Goal: Task Accomplishment & Management: Complete application form

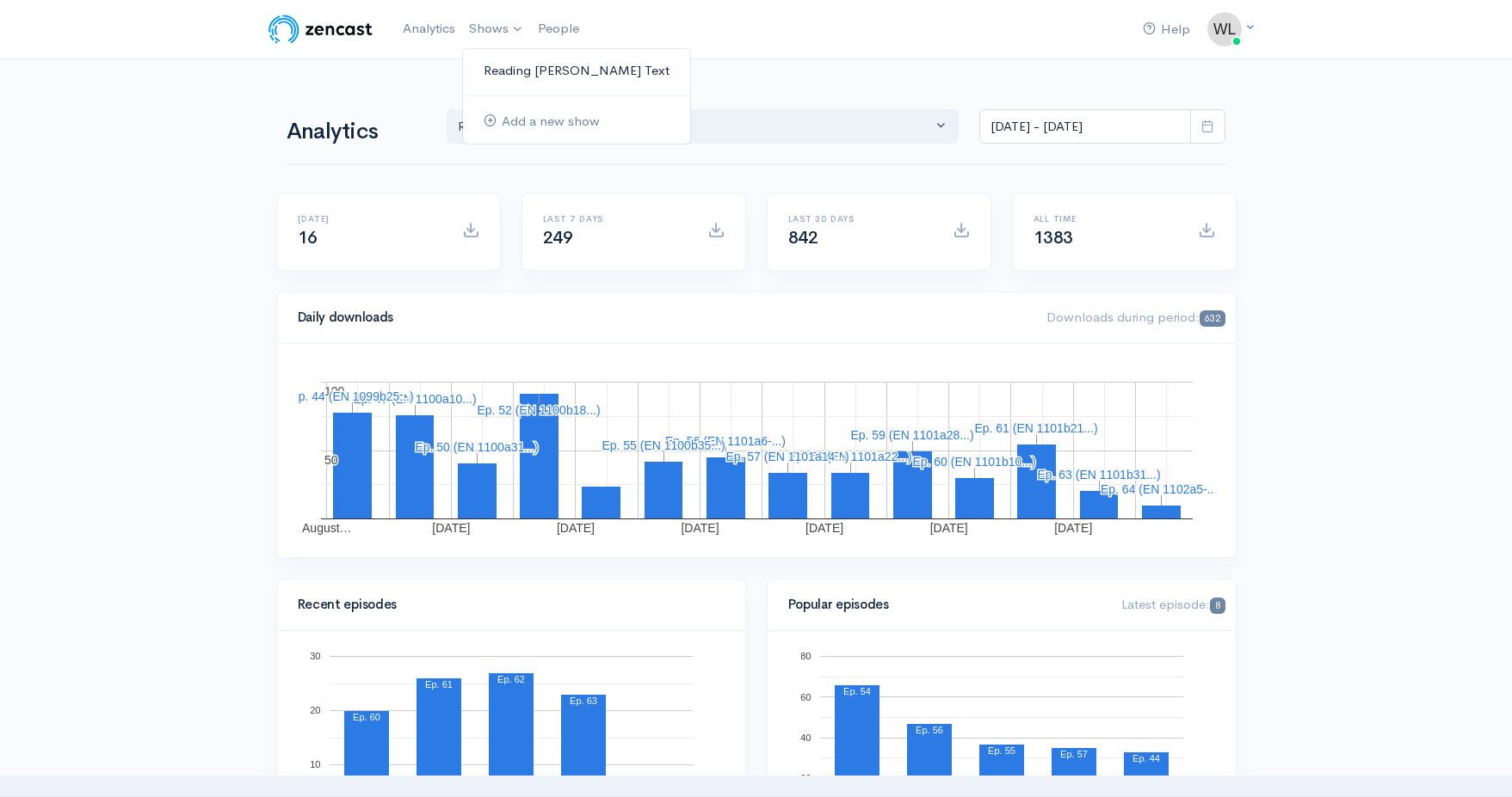
click at [518, 71] on link "Reading [PERSON_NAME]'s Text" at bounding box center [575, 71] width 227 height 30
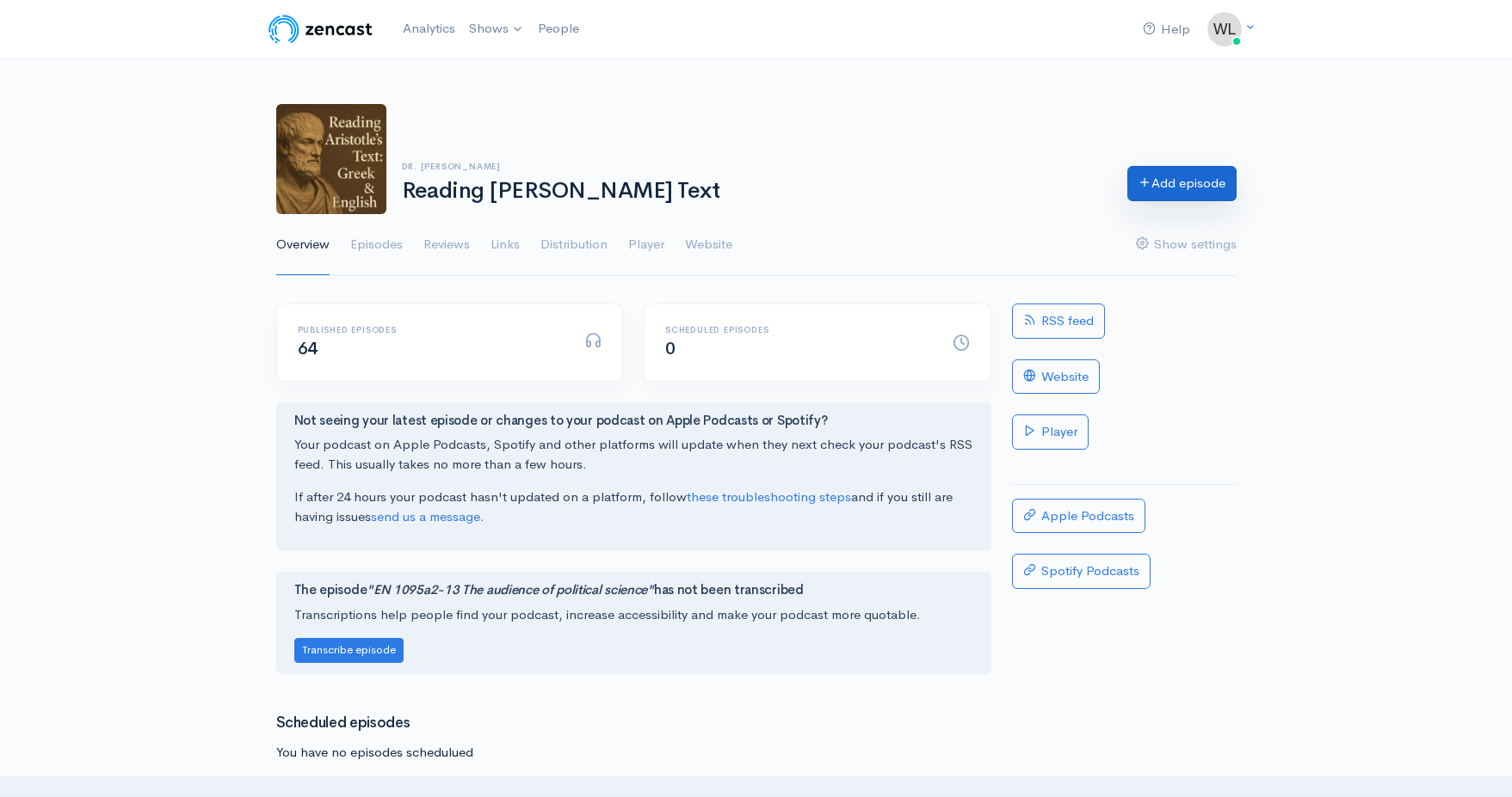
click at [1159, 184] on link "Add episode" at bounding box center [1181, 184] width 109 height 35
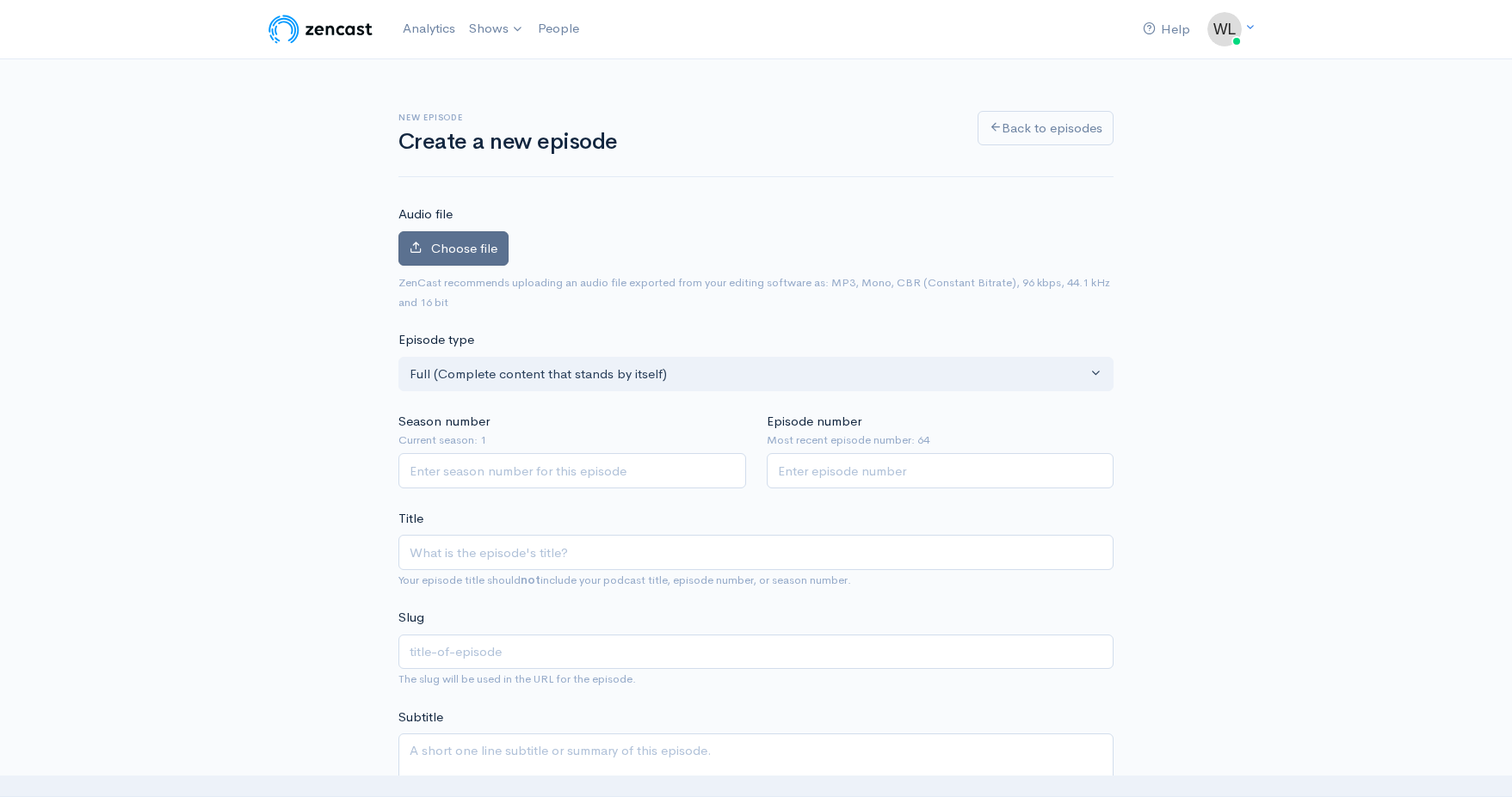
click at [444, 248] on span "Choose file" at bounding box center [463, 248] width 66 height 17
click at [0, 0] on input "Choose file" at bounding box center [0, 0] width 0 height 0
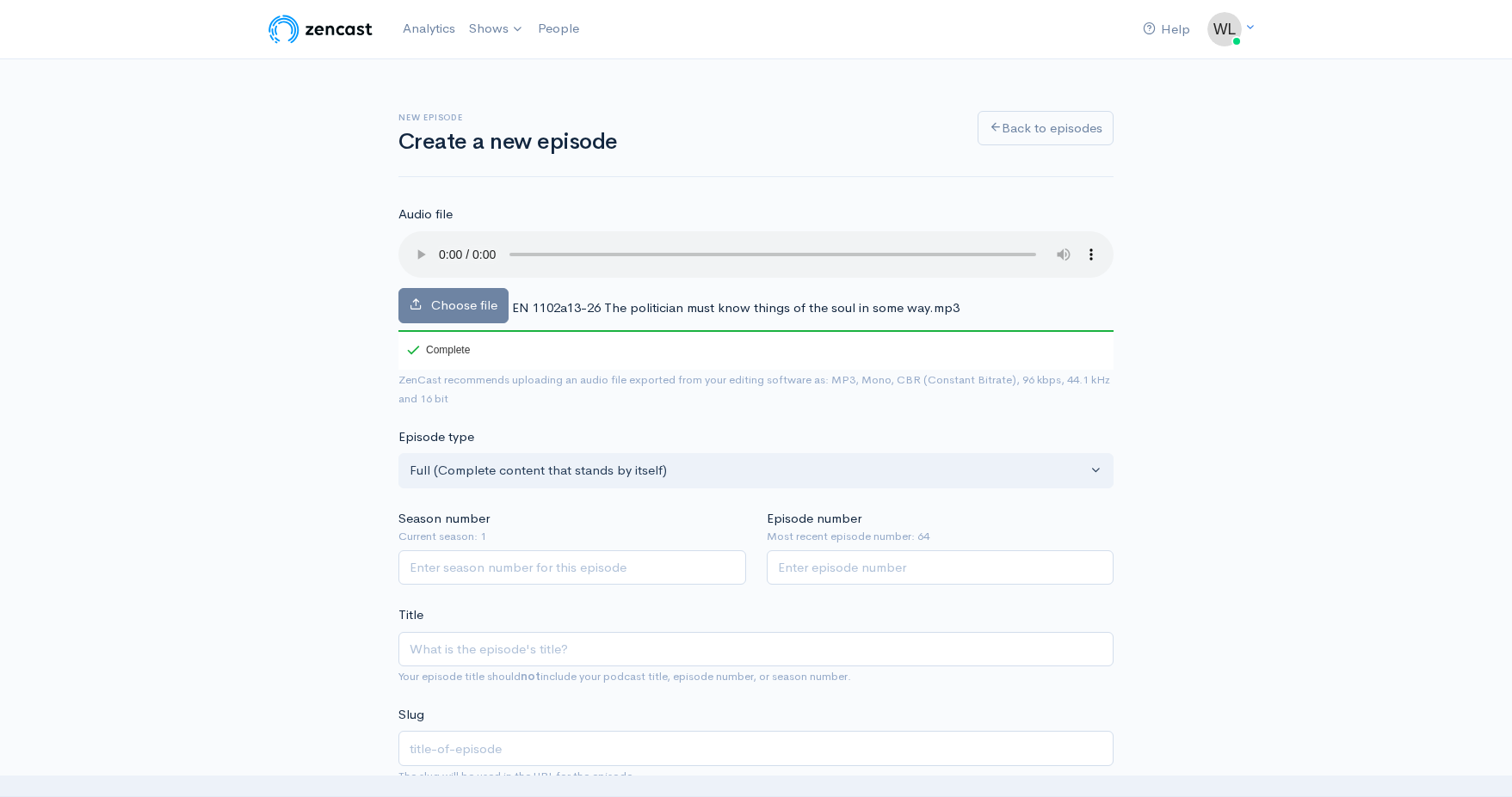
click at [622, 299] on span "EN 1102a13-26 The politician must know things of the soul in some way.mp3" at bounding box center [735, 307] width 448 height 17
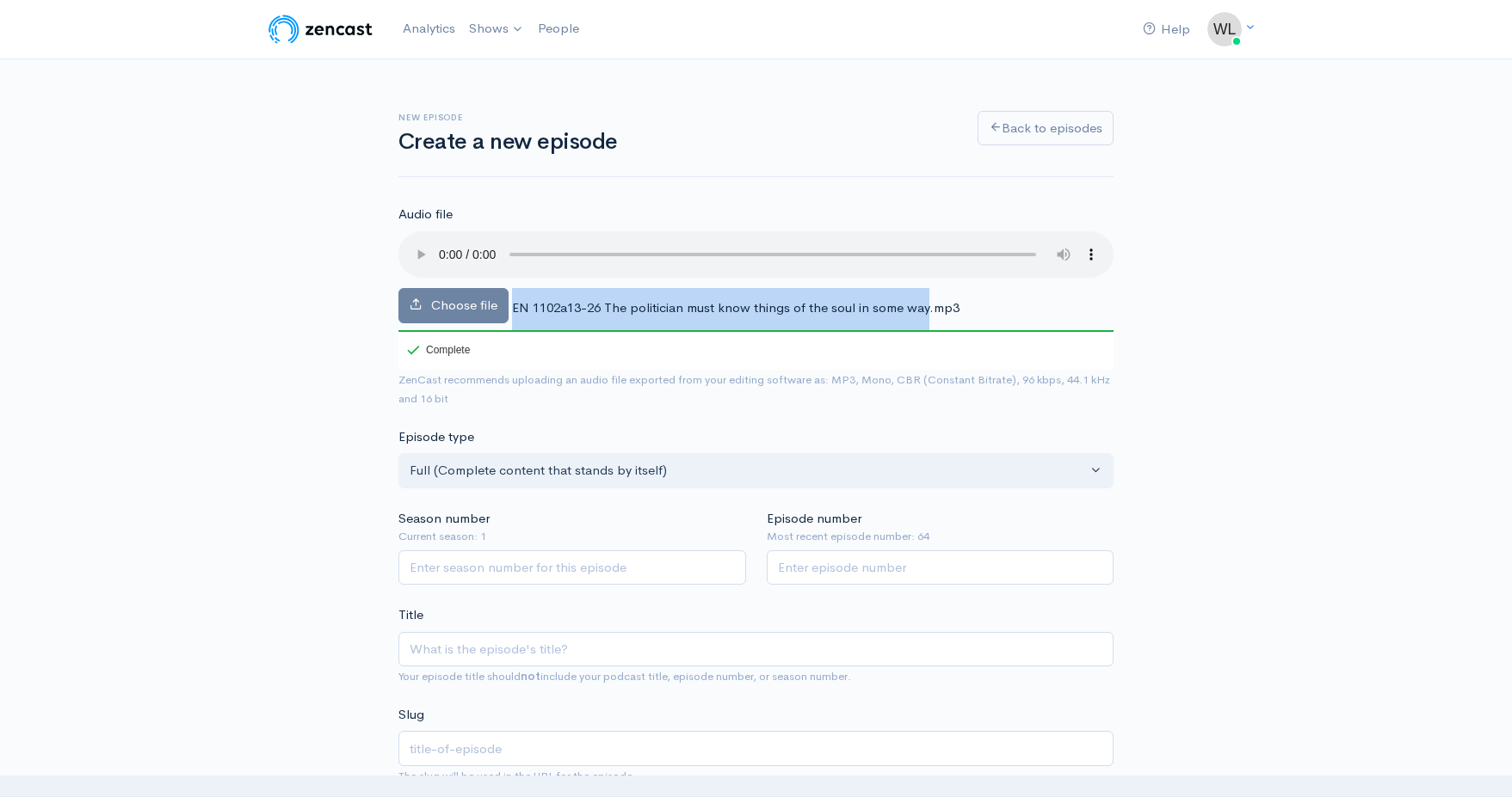
drag, startPoint x: 513, startPoint y: 282, endPoint x: 928, endPoint y: 285, distance: 415.0
click at [928, 299] on span "EN 1102a13-26 The politician must know things of the soul in some way.mp3" at bounding box center [735, 307] width 448 height 17
copy div "EN 1102a13-26 The politician must know things of the soul in some way"
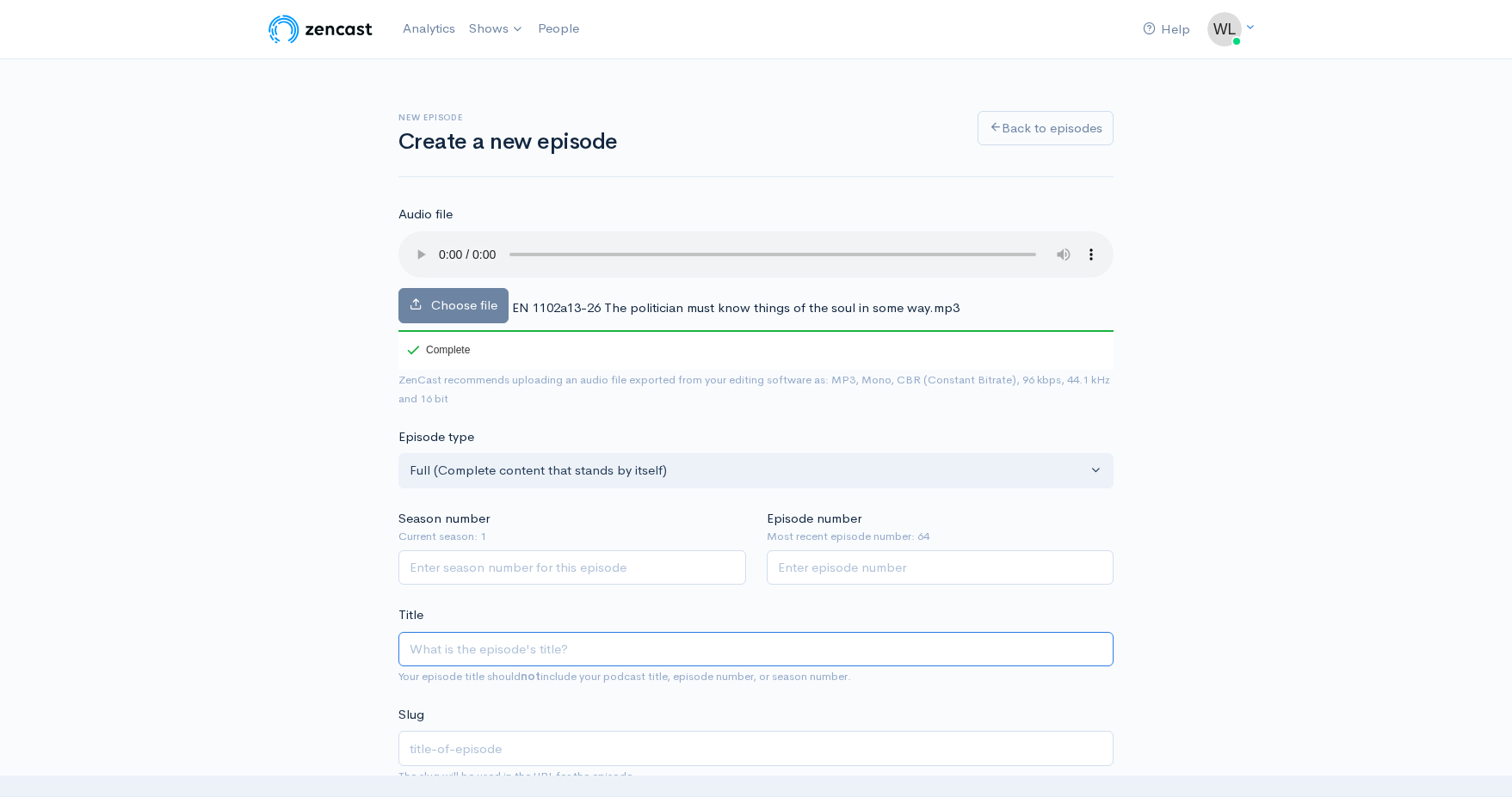
click at [609, 632] on input "Title" at bounding box center [756, 650] width 715 height 35
paste input "EN 1102a13-26 The politician must know things of the soul in some way"
type input "EN 1102a13-26 The politician must know things of the soul in some way"
type input "en-1102a13-26-the-politician-must-know-things-of-the-soul-in-some-way"
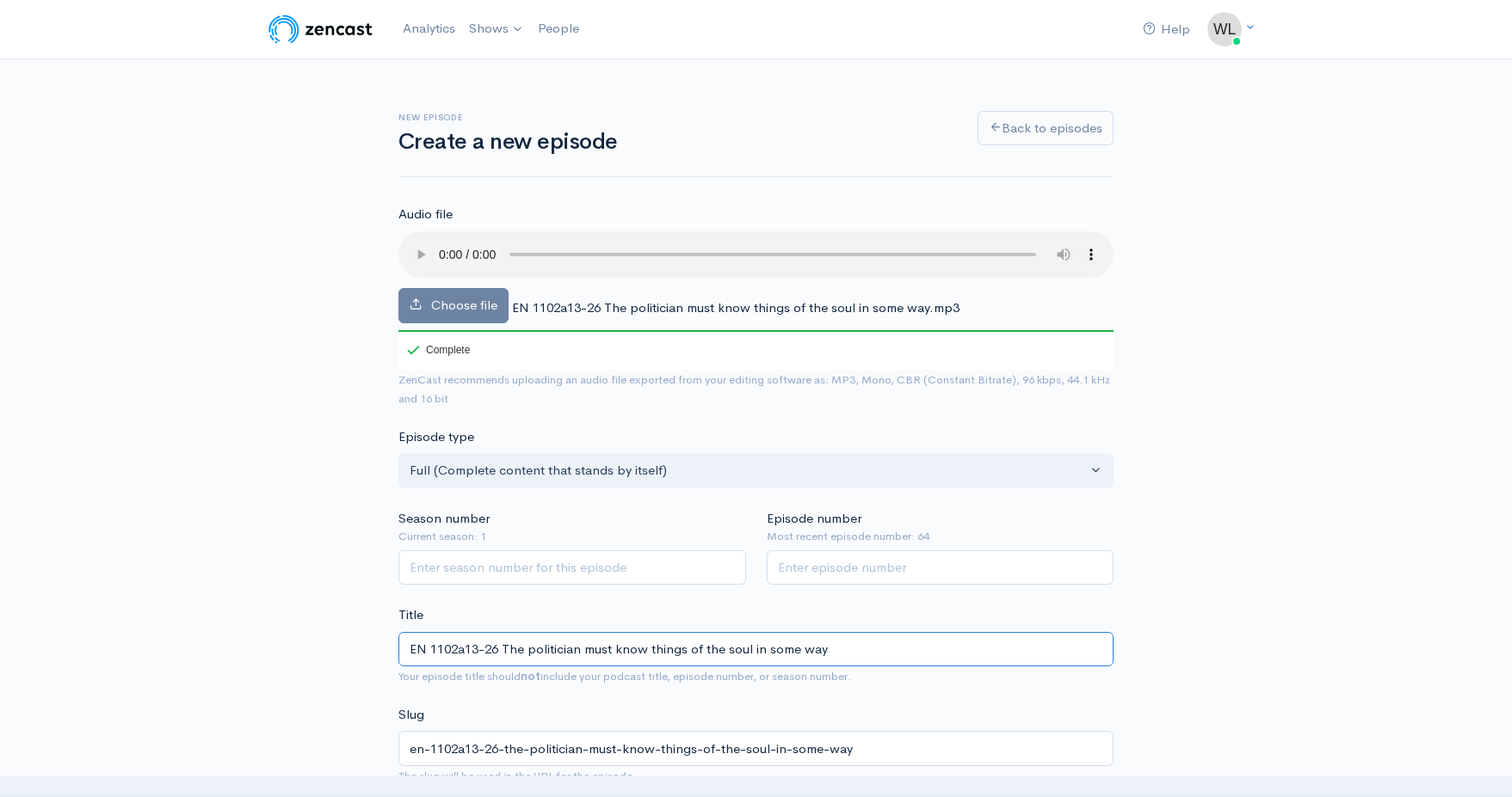
type input "EN 1102a13-26 The politician must know things of the soul in some way"
click at [598, 551] on input "Season number" at bounding box center [572, 568] width 348 height 35
type input "1"
click at [814, 551] on input "Episode number" at bounding box center [941, 568] width 348 height 35
type input "65"
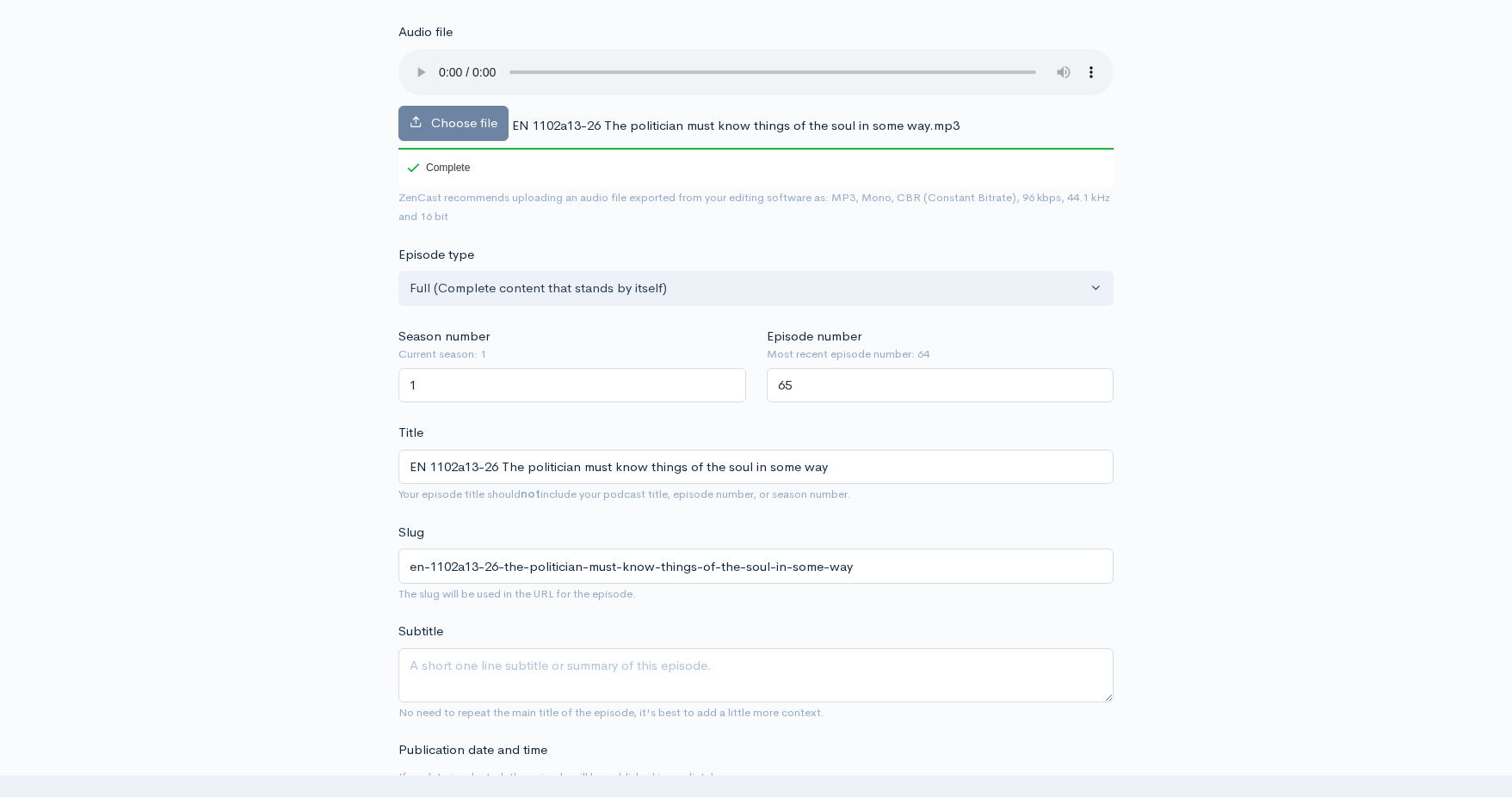
scroll to position [185, 0]
click at [441, 650] on textarea "Subtitle" at bounding box center [756, 673] width 715 height 54
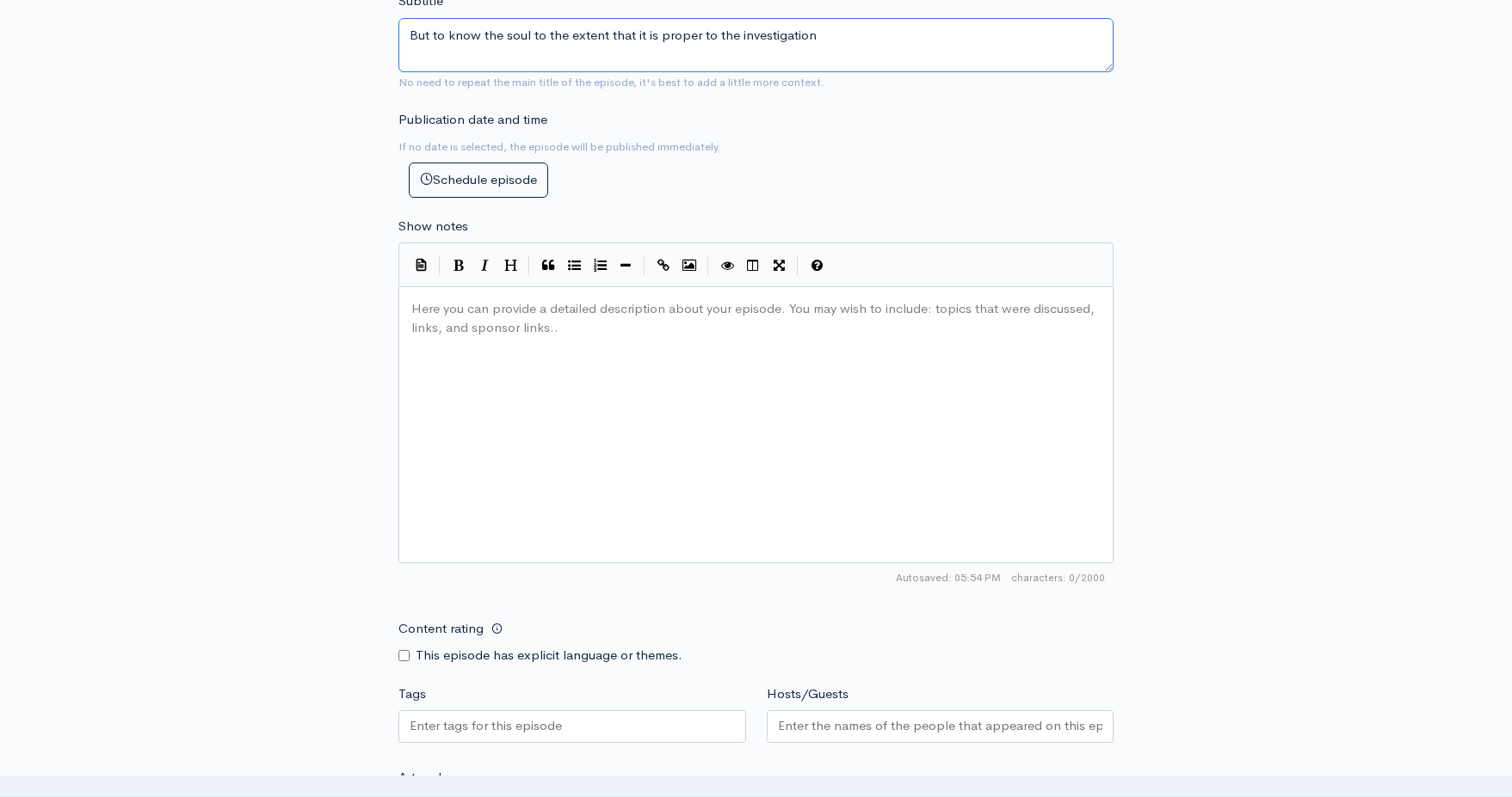
scroll to position [824, 0]
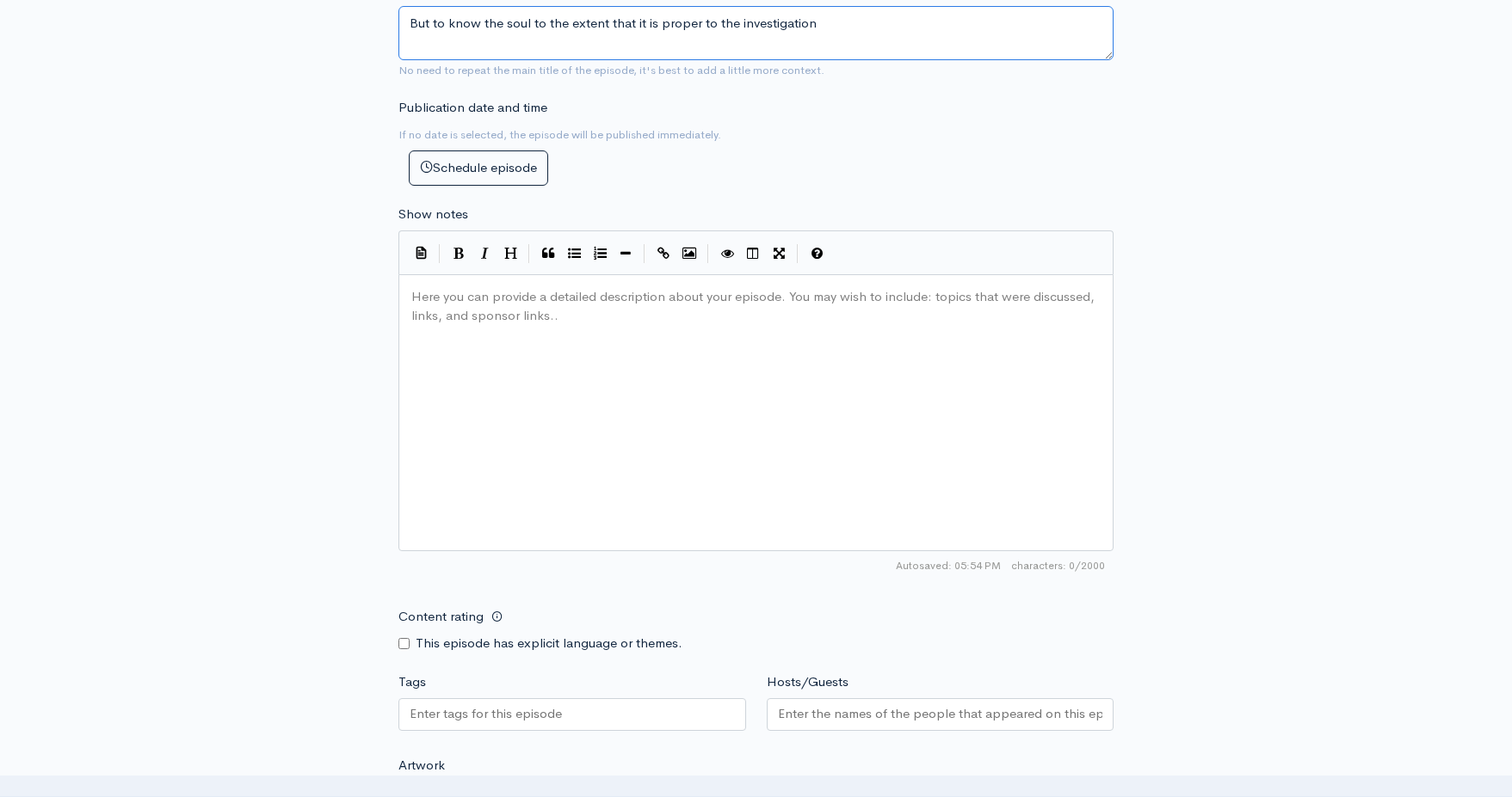
type textarea "But to know the soul to the extent that it is proper to the investigation"
click at [551, 348] on div "Here you can provide a detailed description about your episode. You may wish to…" at bounding box center [777, 434] width 739 height 301
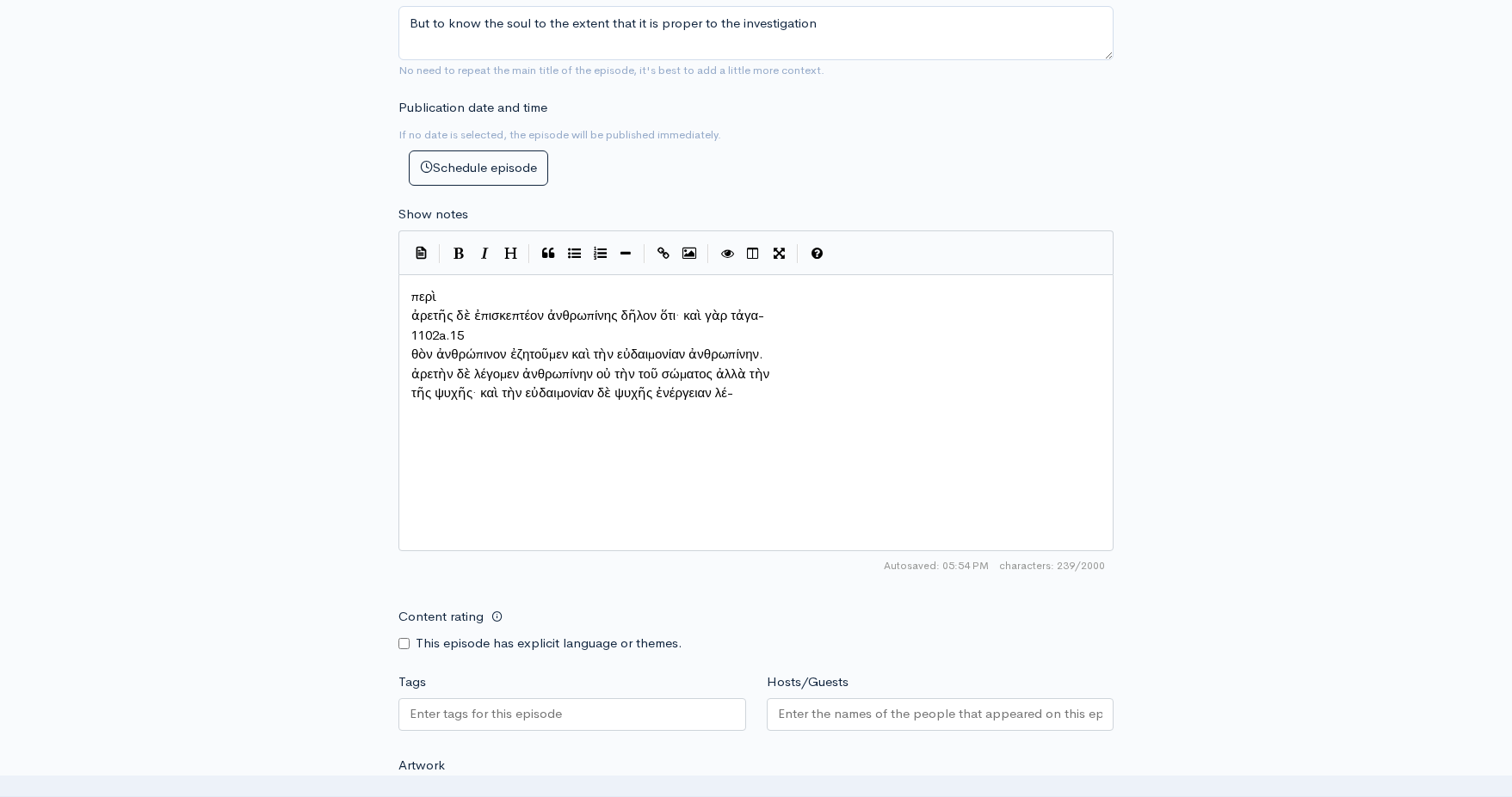
click at [410, 306] on pre "ἀρετῆς δὲ ἐπισκεπτέον ἀνθρωπίνης δῆλον ὅτι· καὶ γὰρ τἀγα-" at bounding box center [755, 316] width 696 height 20
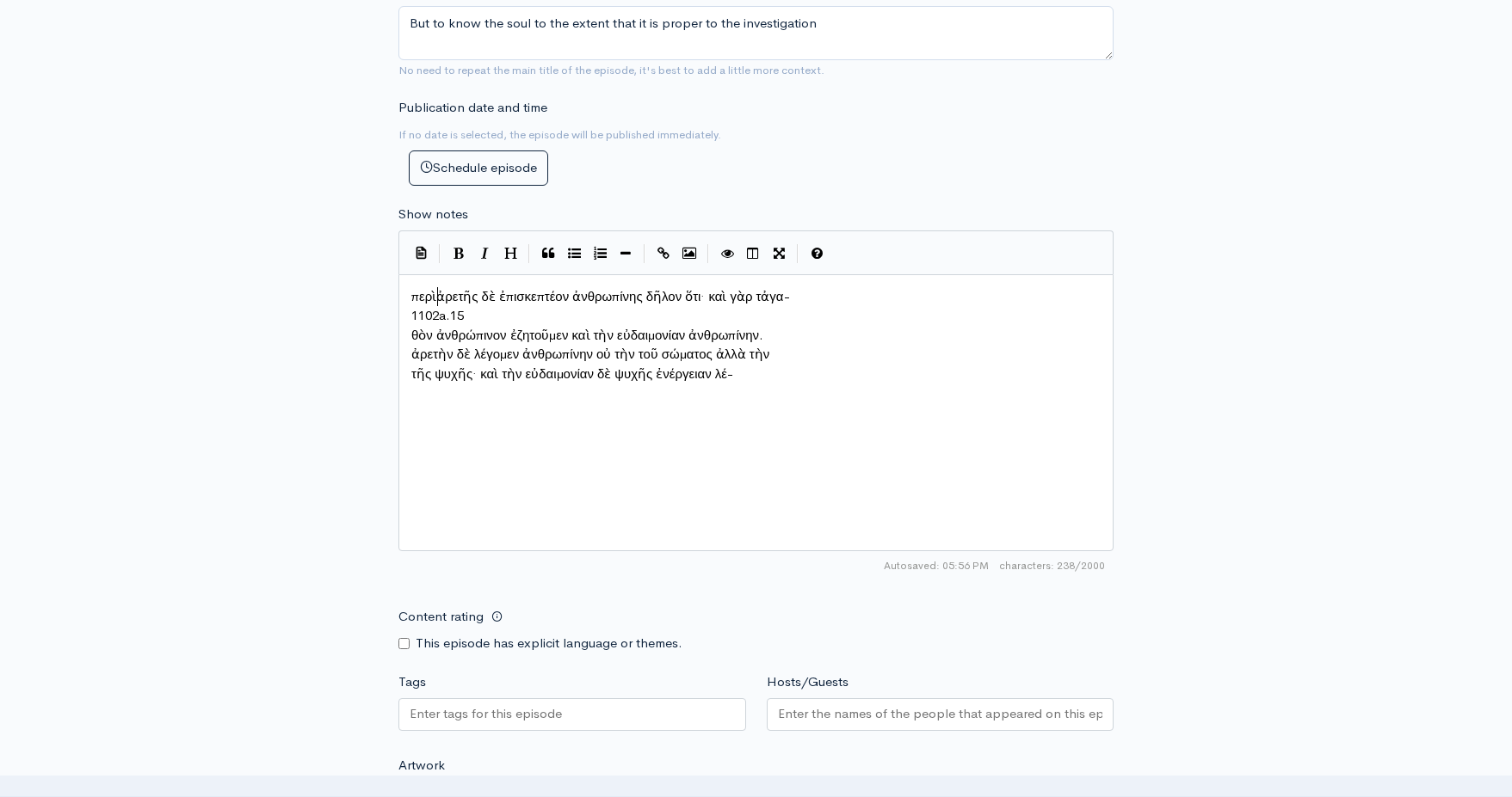
scroll to position [9, 4]
type textarea "1102a.15"
drag, startPoint x: 474, startPoint y: 313, endPoint x: 397, endPoint y: 309, distance: 77.1
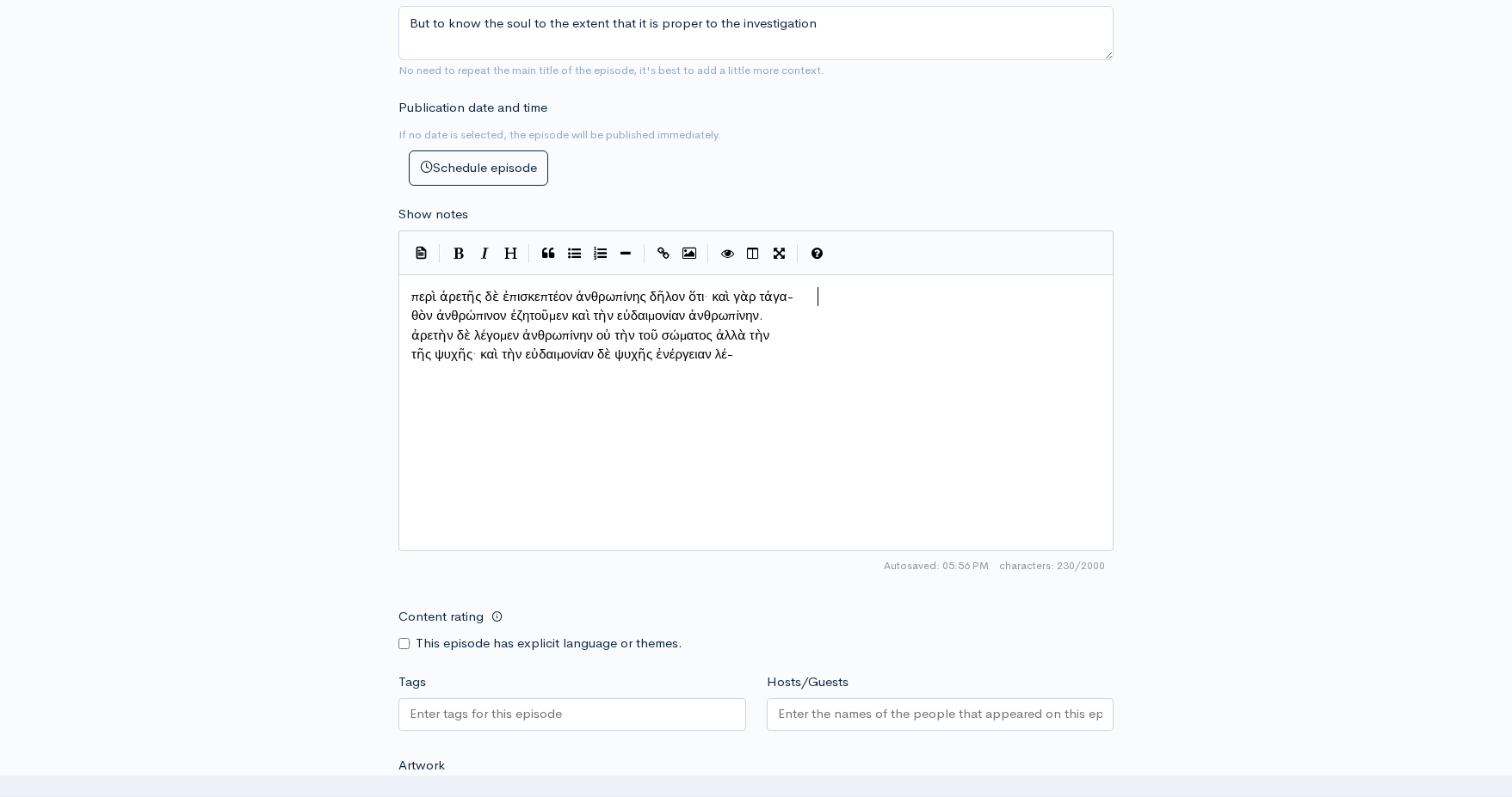
click at [412, 309] on span "θὸν ἀνθρώπινον ἐζητοῦμεν καὶ τὴν εὐδαιμονίαν ἀνθρωπίνην." at bounding box center [587, 315] width 351 height 17
click at [409, 327] on pre "ἀρετὴν δὲ λέγομεν ἀνθρωπίνην οὐ τὴν τοῦ σώματος ἀλλὰ τὴν" at bounding box center [755, 336] width 696 height 20
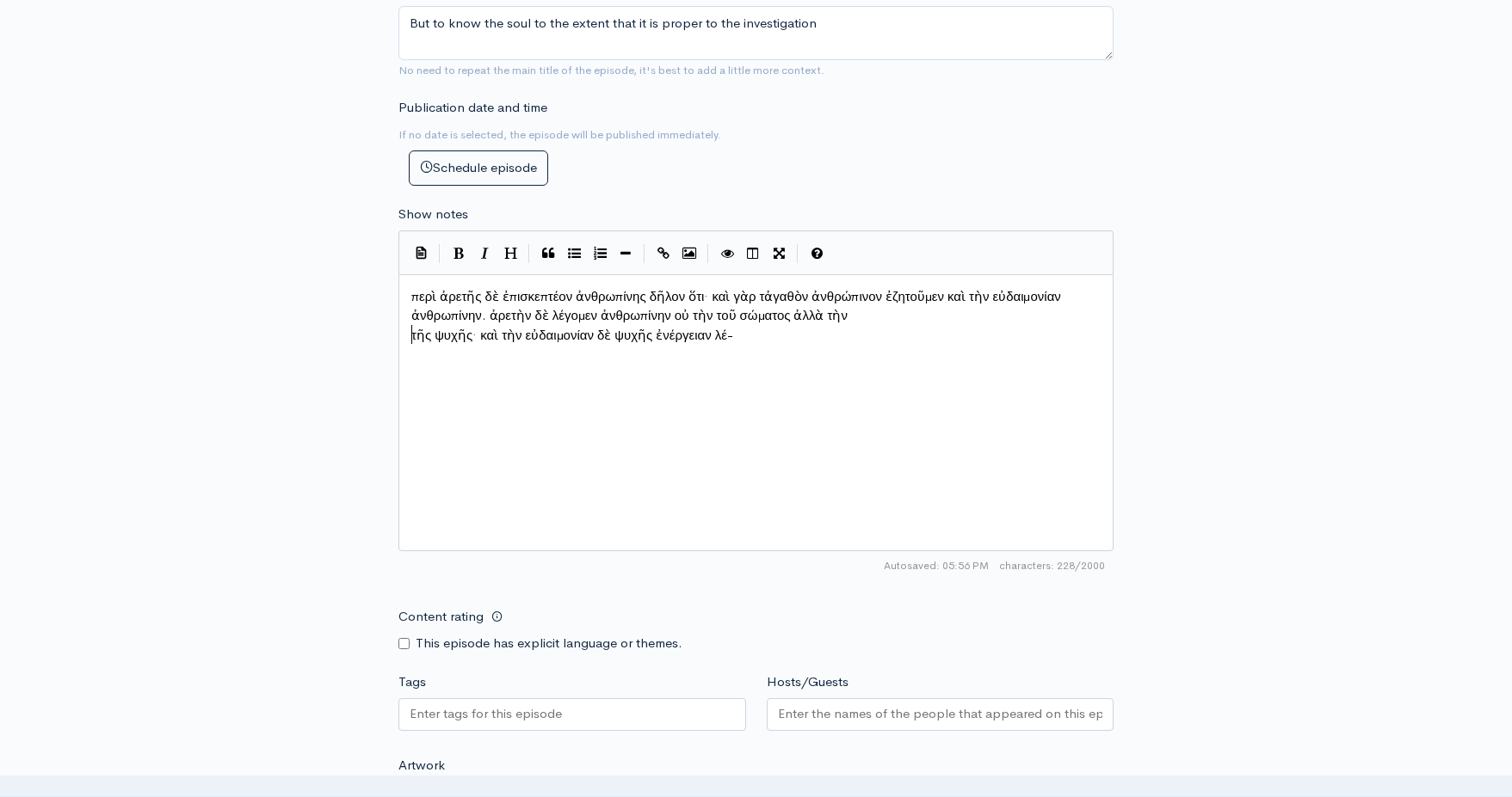
click at [410, 330] on pre "τῆς ψυχῆς· καὶ τὴν εὐδαιμονίαν δὲ ψυχῆς ἐνέργειαν λέ-" at bounding box center [755, 336] width 696 height 20
click at [687, 336] on div "x περὶ ἀρετῆς δὲ ἐπισκεπτέον ἀνθρωπίνης δῆλον ὅτι· καὶ γὰρ τἀγαθὸν ἀνθρώπινον ἐ…" at bounding box center [755, 316] width 696 height 66
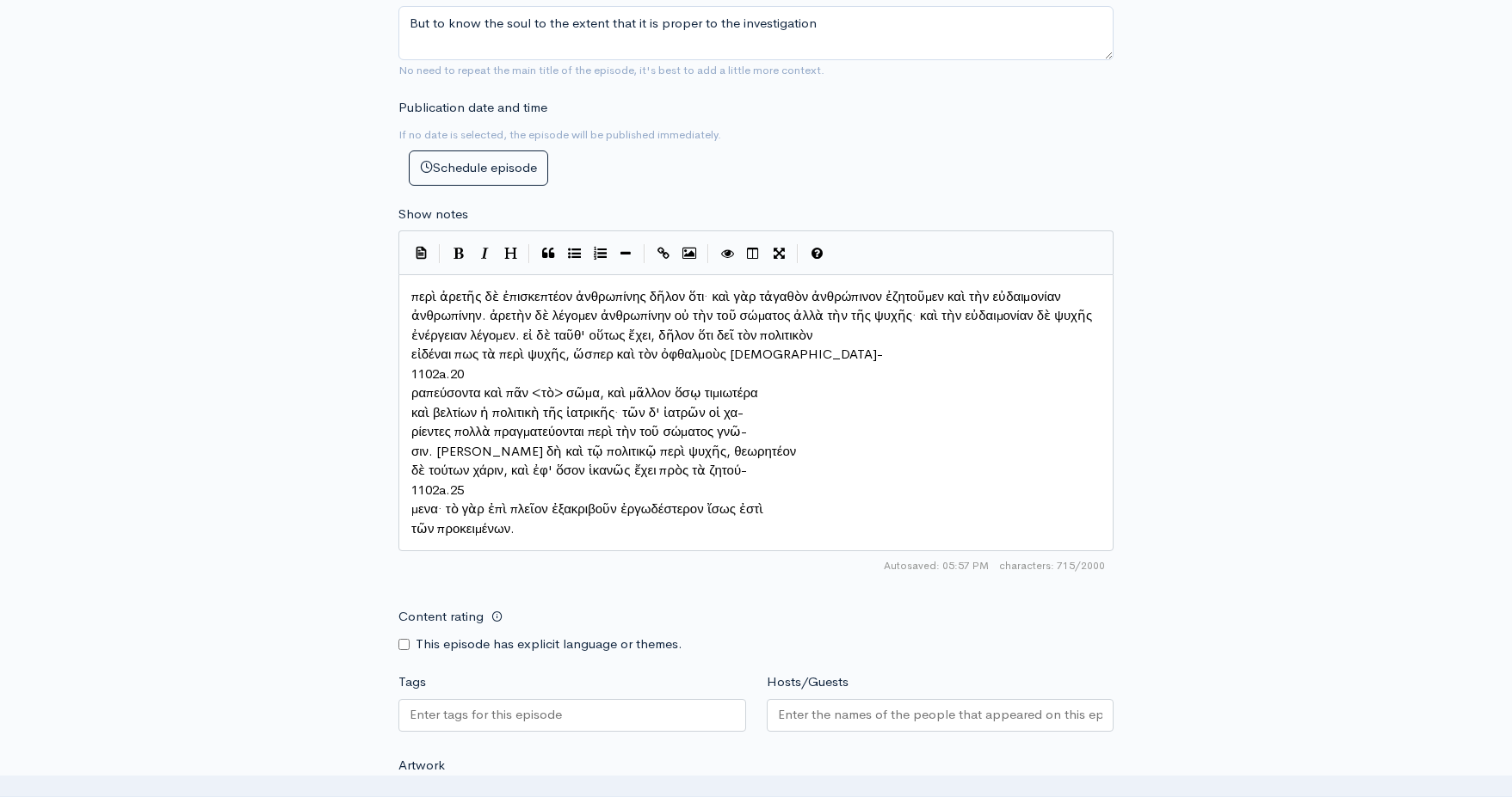
click at [409, 345] on pre "εἰδέναι πως τὰ περὶ ψυχῆς, ὥσπερ καὶ τὸν ὀφθαλμοὺς θε-" at bounding box center [755, 354] width 696 height 20
type textarea "1102a.20"
drag, startPoint x: 463, startPoint y: 367, endPoint x: 393, endPoint y: 370, distance: 70.1
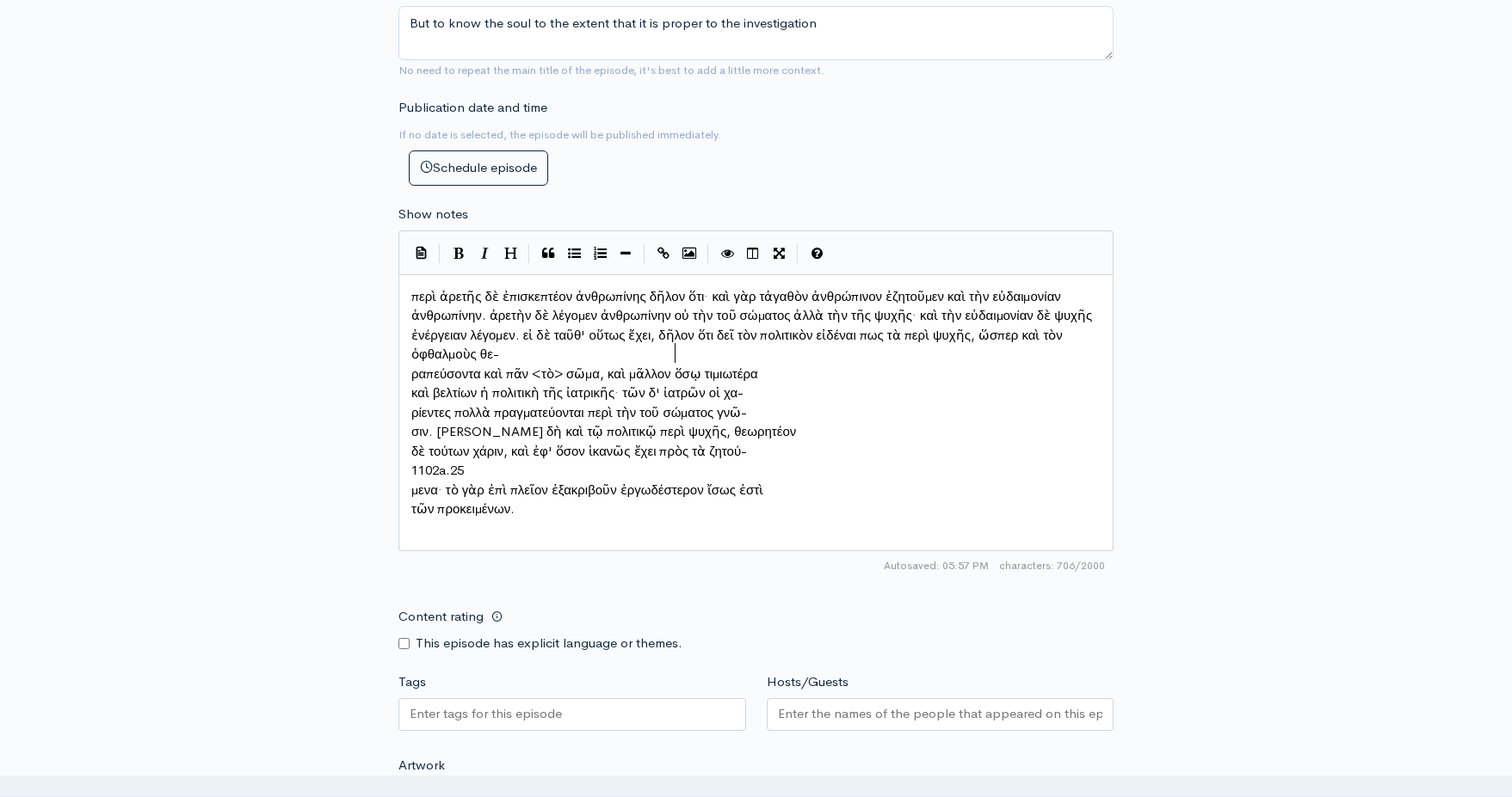
click at [412, 365] on span "ραπεύσοντα καὶ πᾶν <τὸ> σῶμα, καὶ μᾶλλον ὅσῳ τιμιωτέρα" at bounding box center [584, 373] width 347 height 17
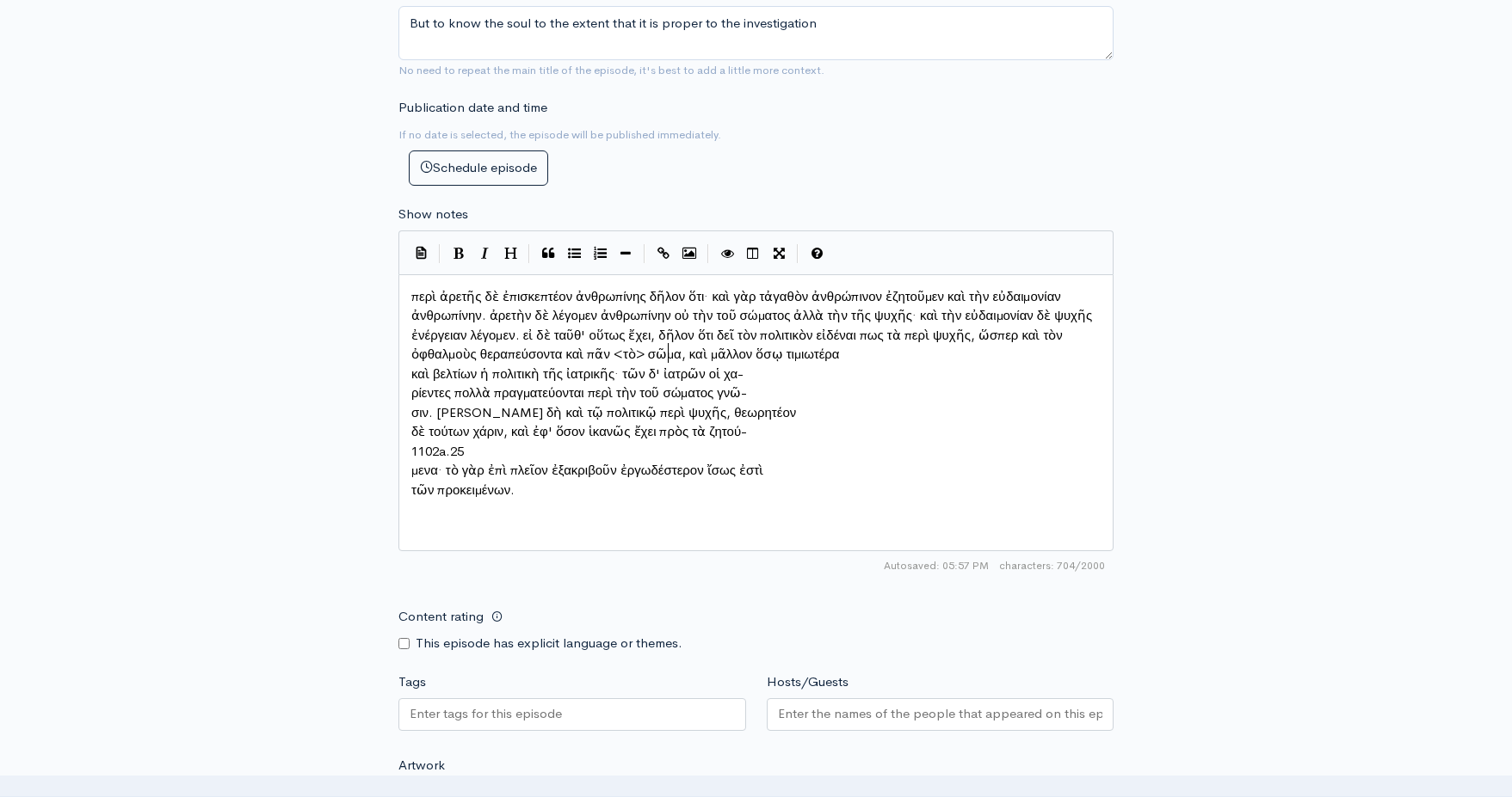
click at [407, 384] on pre "ρίεντες πολλὰ πραγματεύονται περὶ τὴν τοῦ σώματος γνῶ-" at bounding box center [755, 394] width 696 height 20
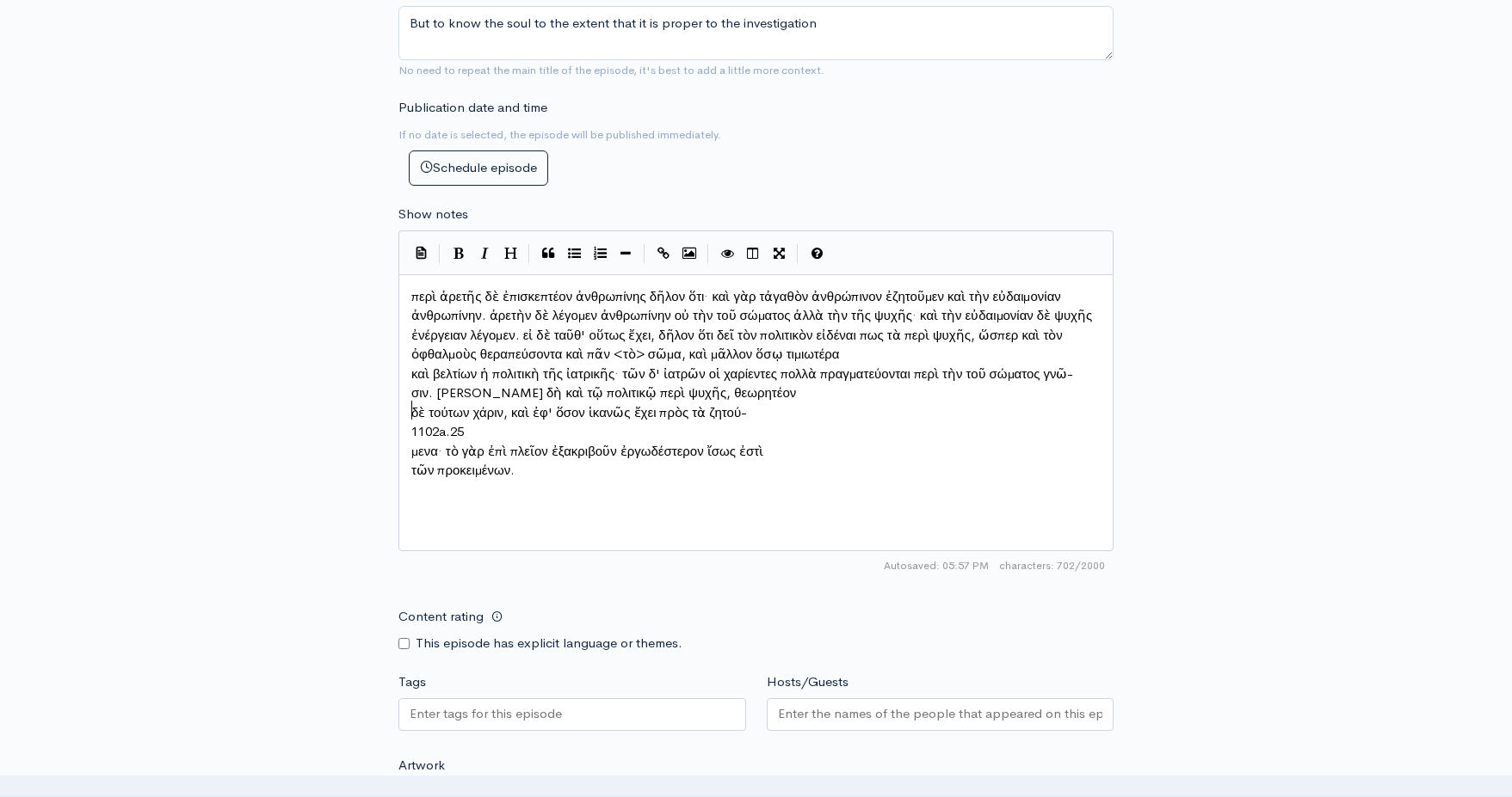
click at [409, 400] on pre "σιν. θεωρητέον δὴ καὶ τῷ πολιτικῷ περὶ ψυχῆς, θεωρητέον" at bounding box center [755, 394] width 696 height 20
click at [408, 404] on pre "δὲ τούτων χάριν, καὶ ἐφ' ὅσον ἱκανῶς ἔχει πρὸς τὰ ζητού-" at bounding box center [755, 411] width 696 height 20
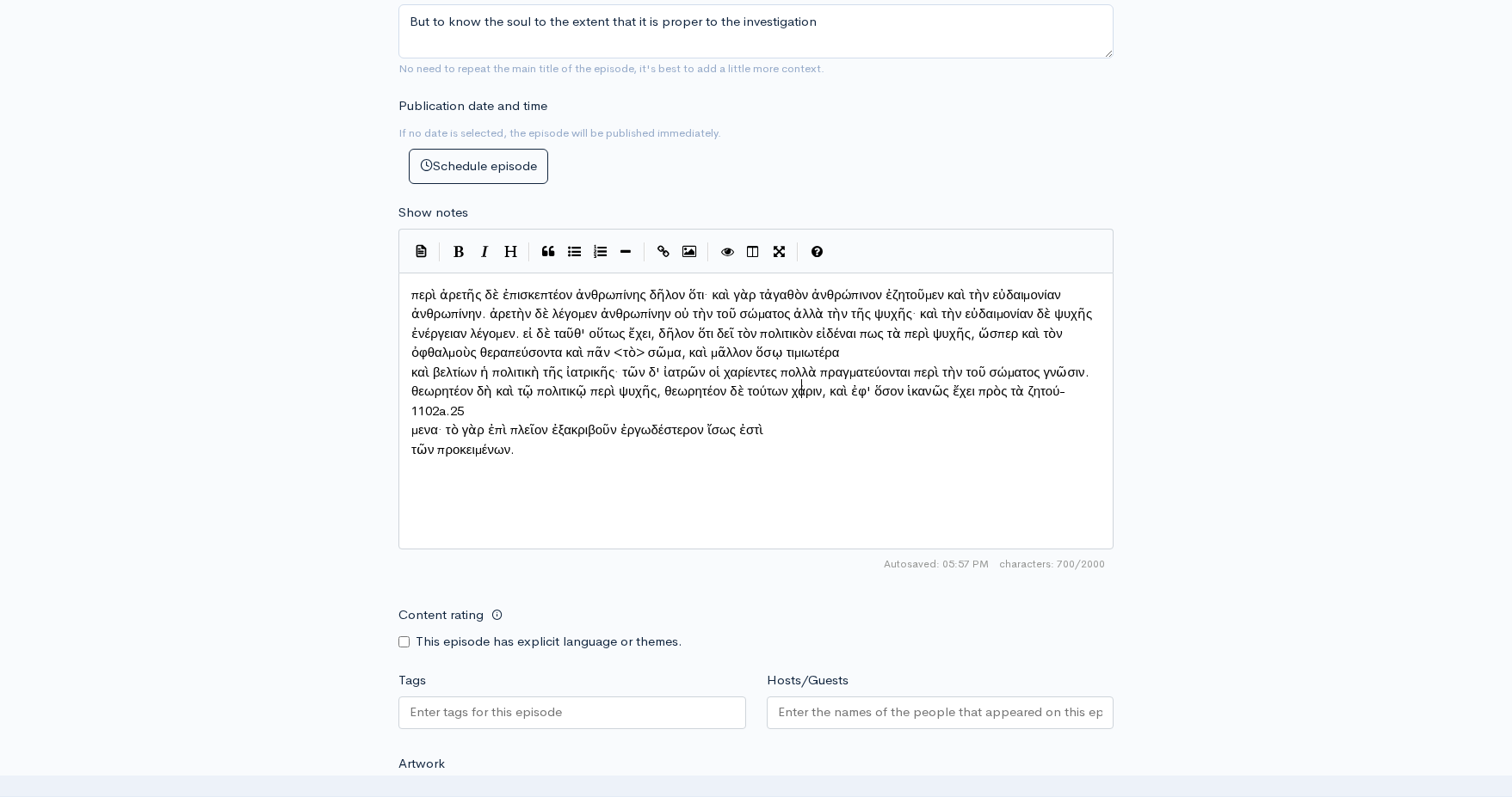
type textarea "1102a.25"
drag, startPoint x: 468, startPoint y: 420, endPoint x: 396, endPoint y: 412, distance: 72.4
click at [408, 418] on pre "μενα· τὸ γὰρ ἐπὶ πλεῖον ἐξακριβοῦν ἐργωδέστερον ἴσως ἐστὶ" at bounding box center [755, 411] width 696 height 20
click at [411, 421] on span "τῶν προκειμένων." at bounding box center [462, 429] width 103 height 17
click at [412, 365] on span "καὶ βελτίων ἡ πολιτικὴ τῆς ἰατρικῆς· τῶν δ' ἰατρῶν οἱ χαρίεντες πολλὰ πραγματεύ…" at bounding box center [752, 392] width 682 height 55
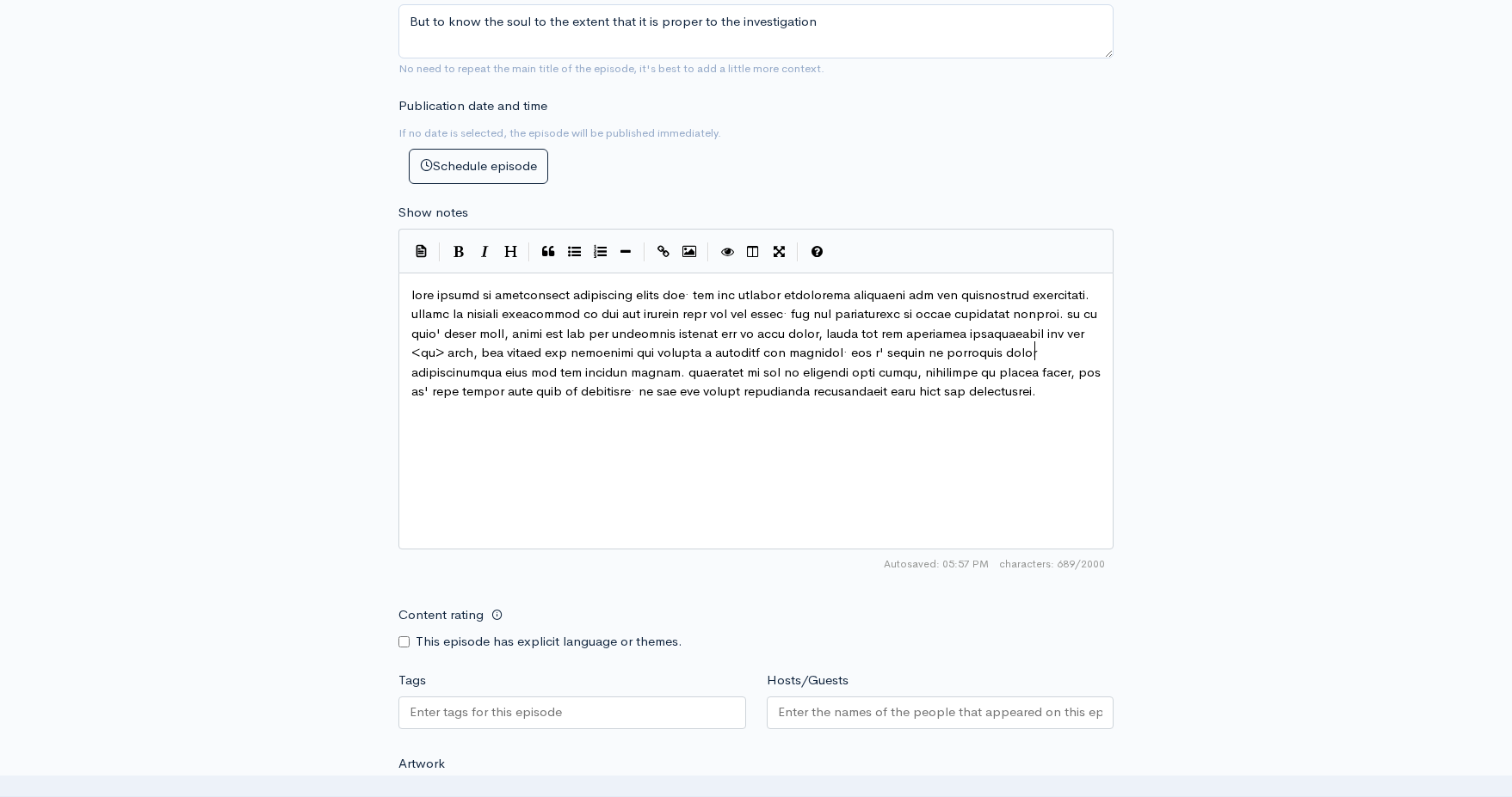
click at [408, 387] on pre at bounding box center [755, 344] width 696 height 116
click at [633, 423] on div "x" at bounding box center [777, 432] width 739 height 301
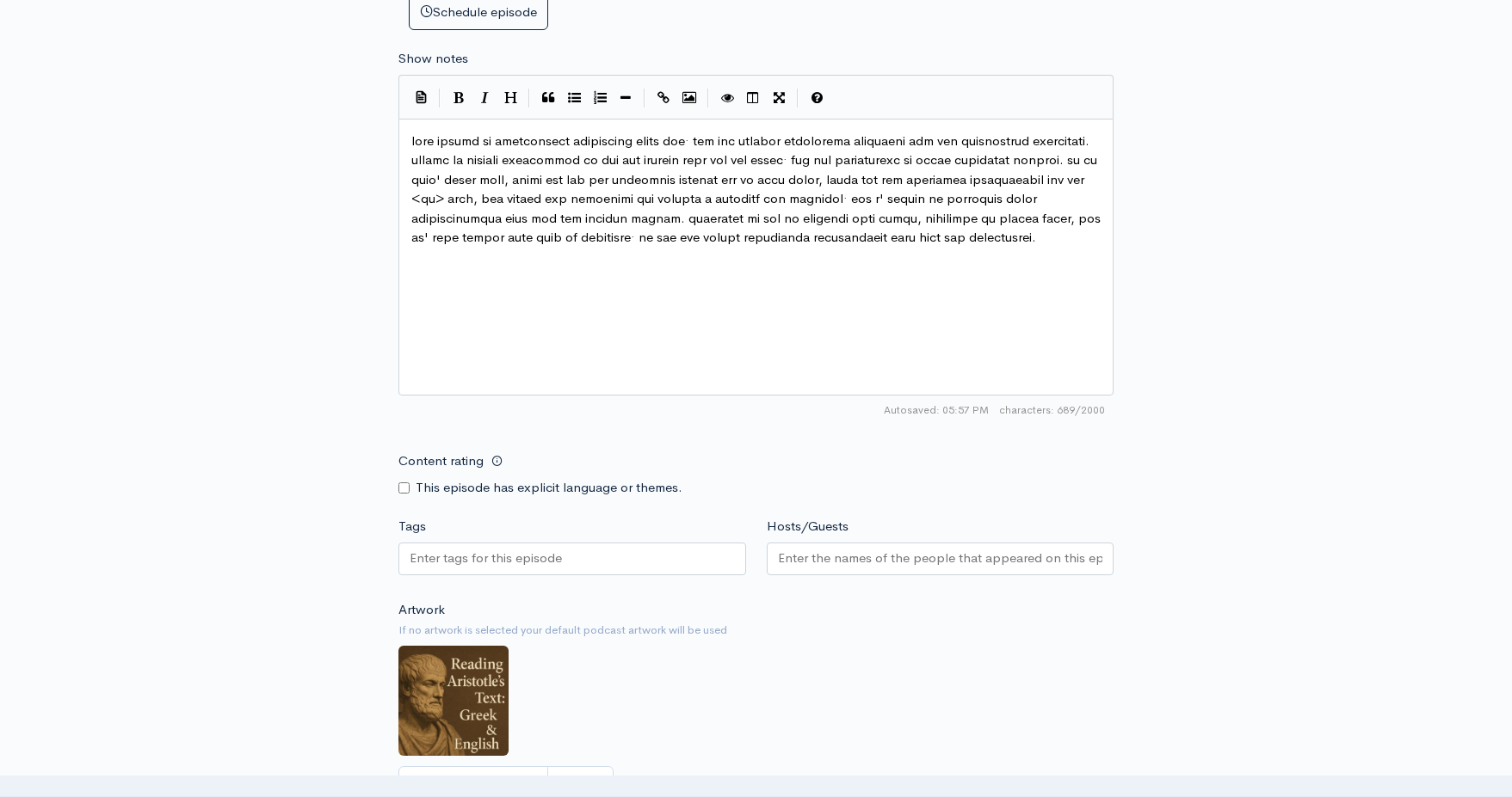
scroll to position [981, 0]
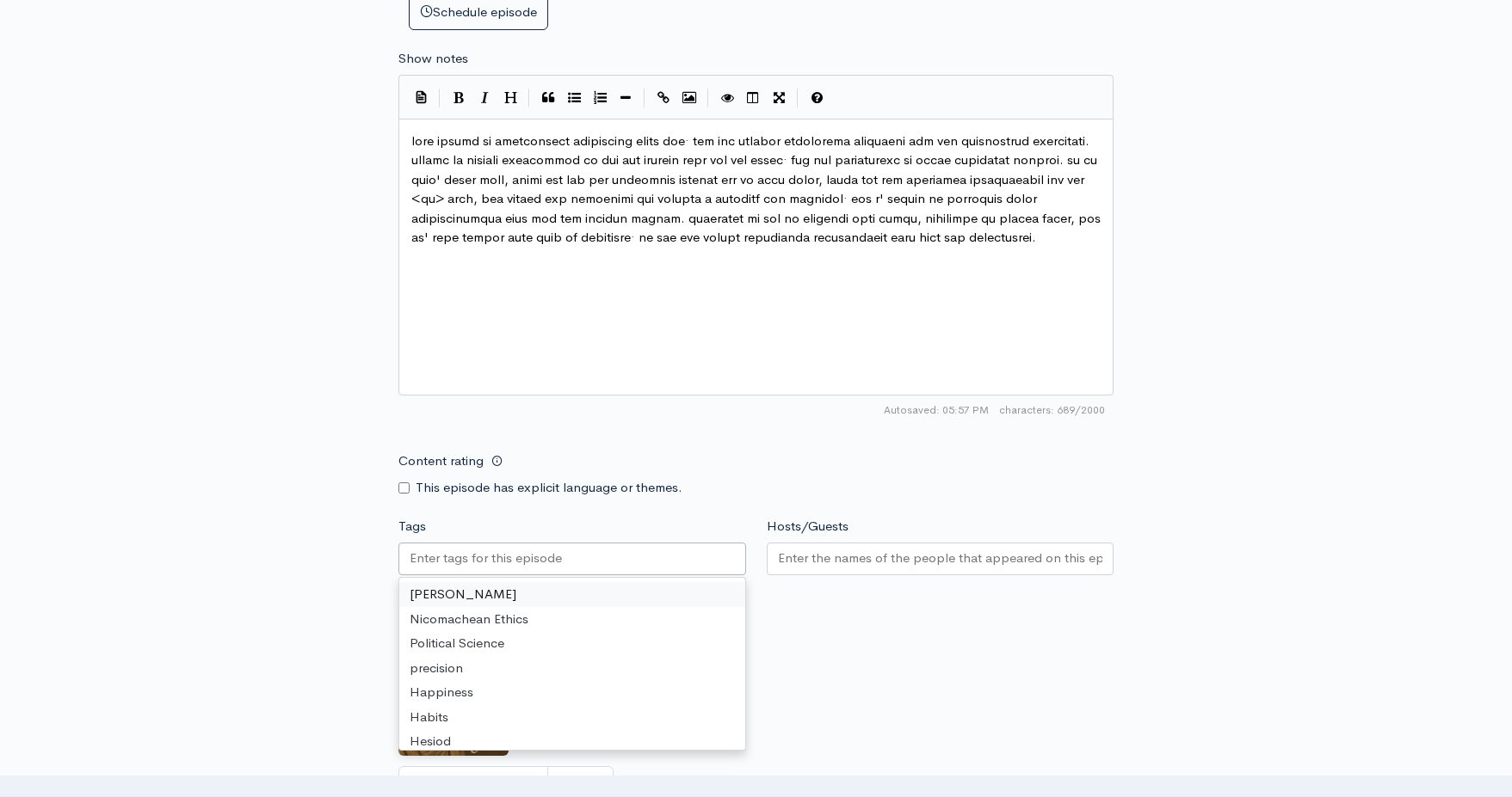
click at [602, 550] on div at bounding box center [572, 558] width 348 height 32
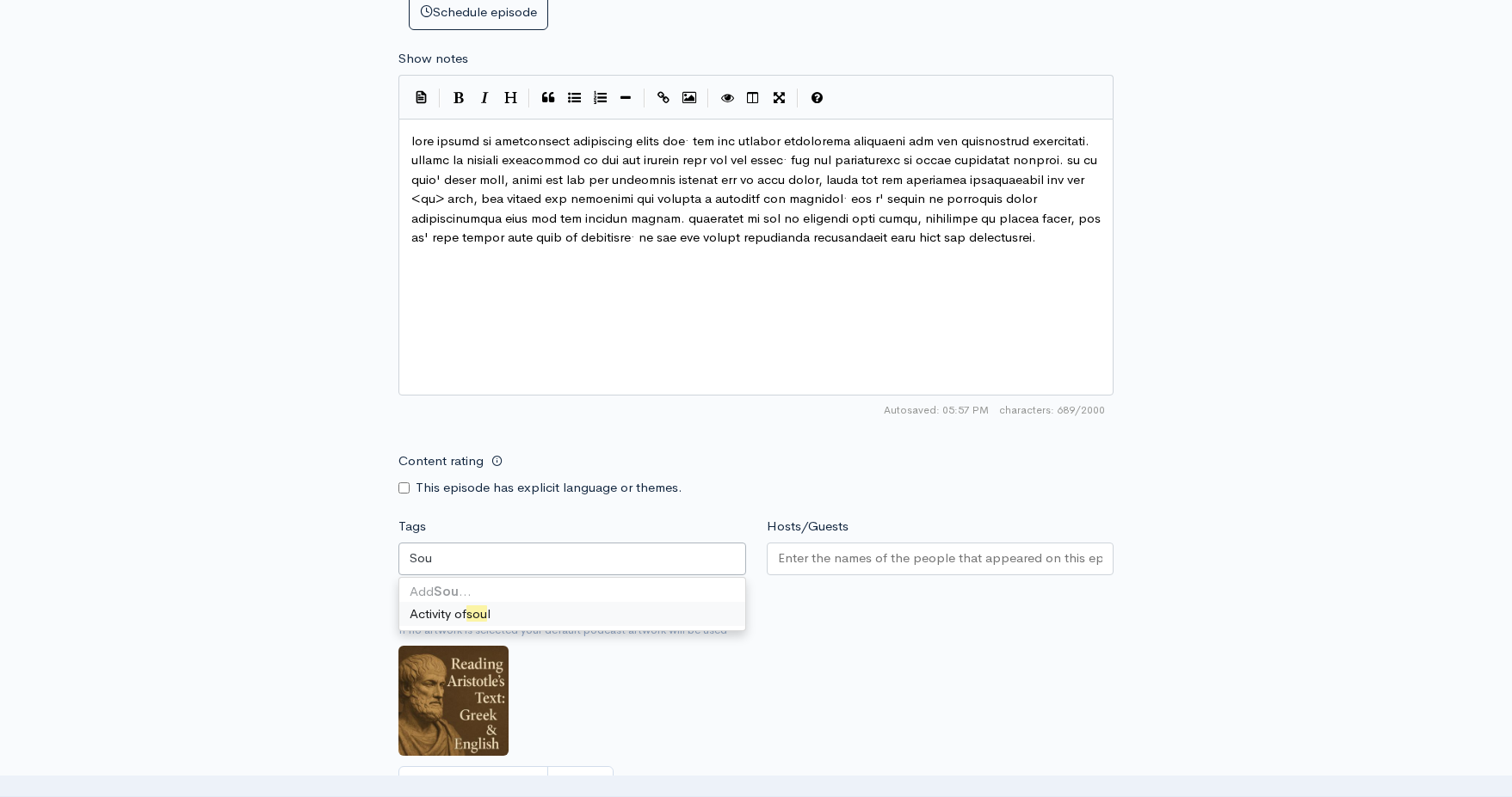
type input "Soul"
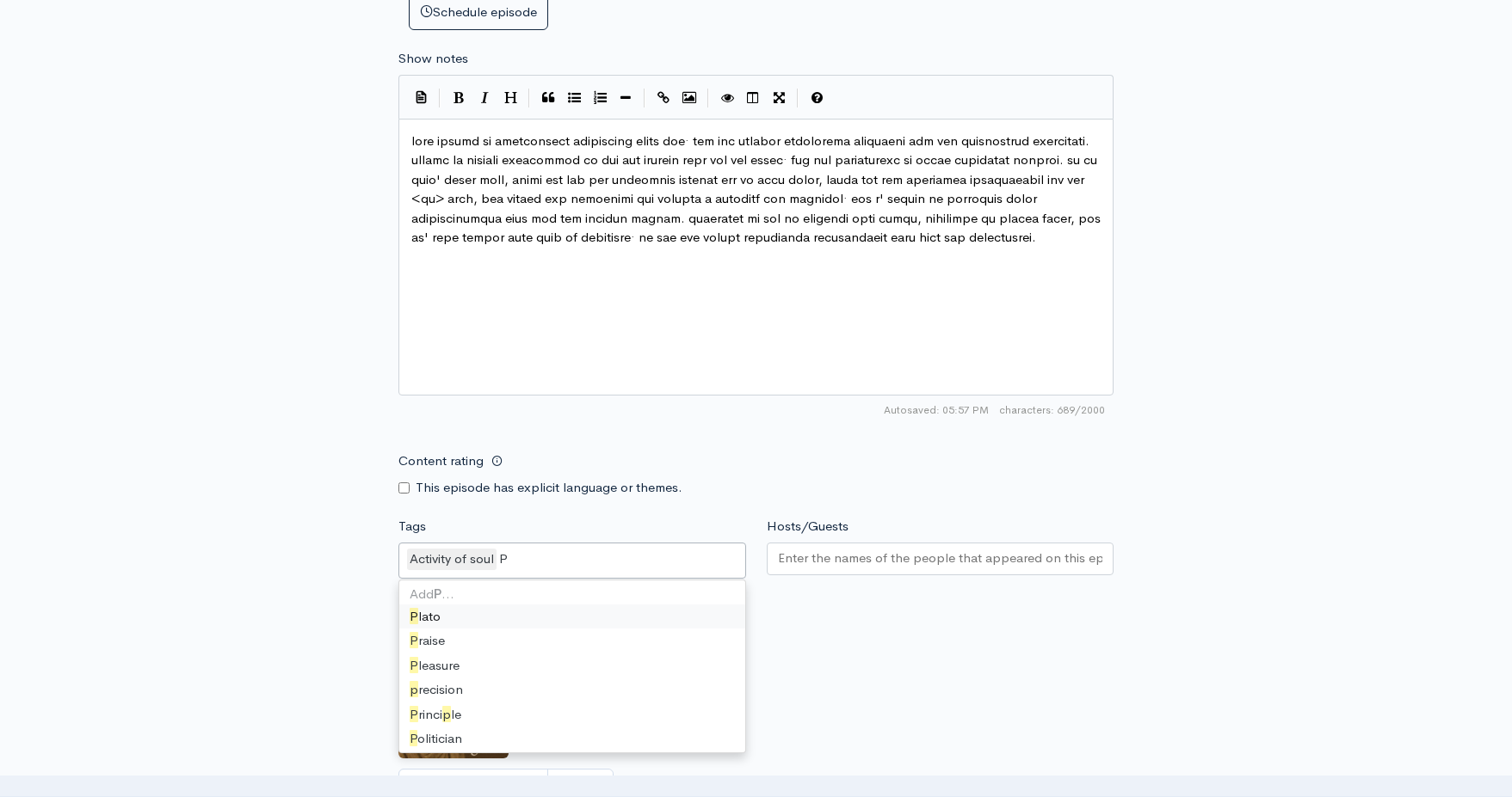
type input "Po"
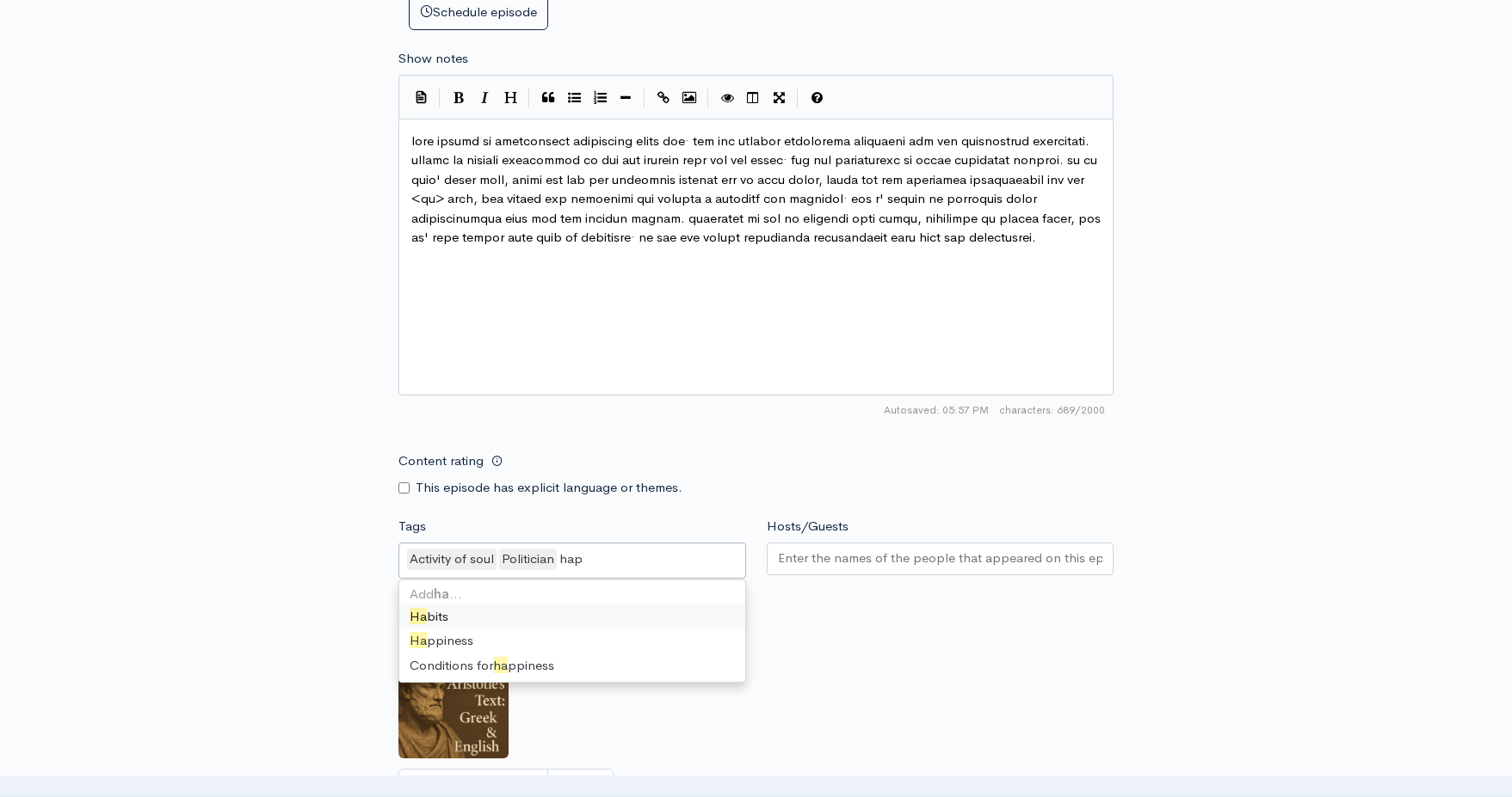
type input "happ"
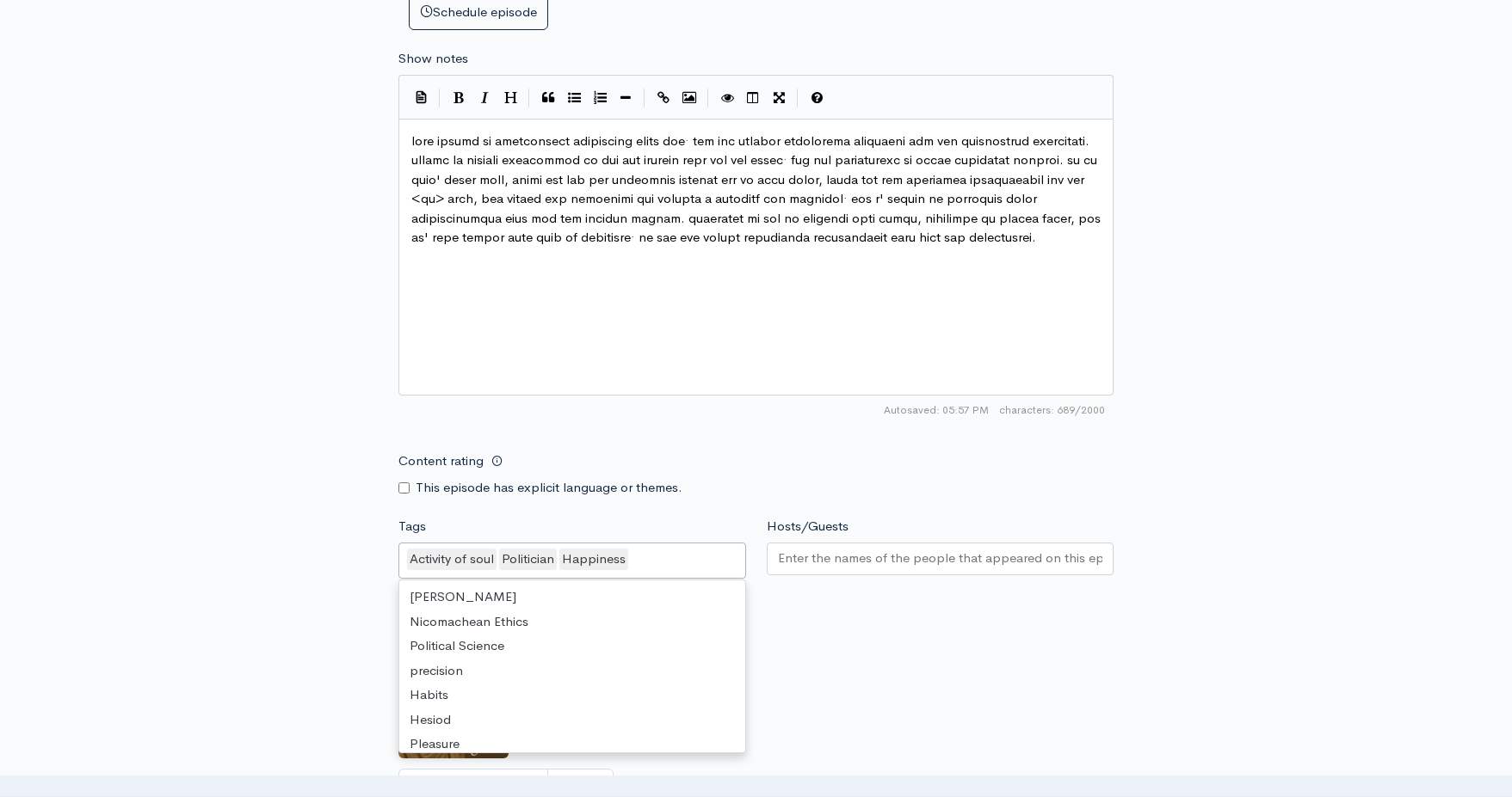
scroll to position [588, 0]
click at [844, 549] on input "Hosts/Guests" at bounding box center [940, 558] width 325 height 20
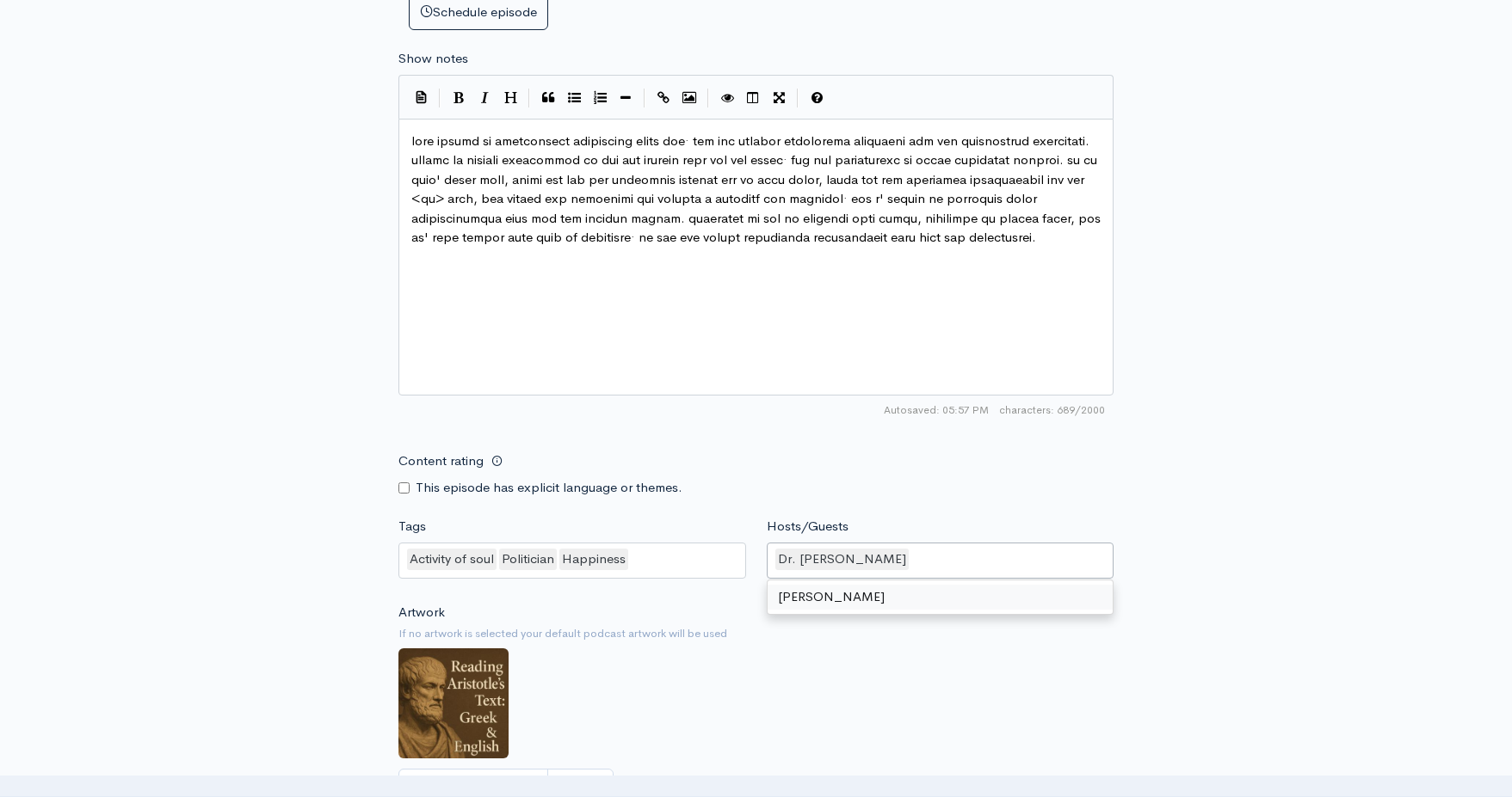
click at [869, 648] on div "Artwork If no artwork is selected your default podcast artwork will be used Cho…" at bounding box center [756, 709] width 715 height 212
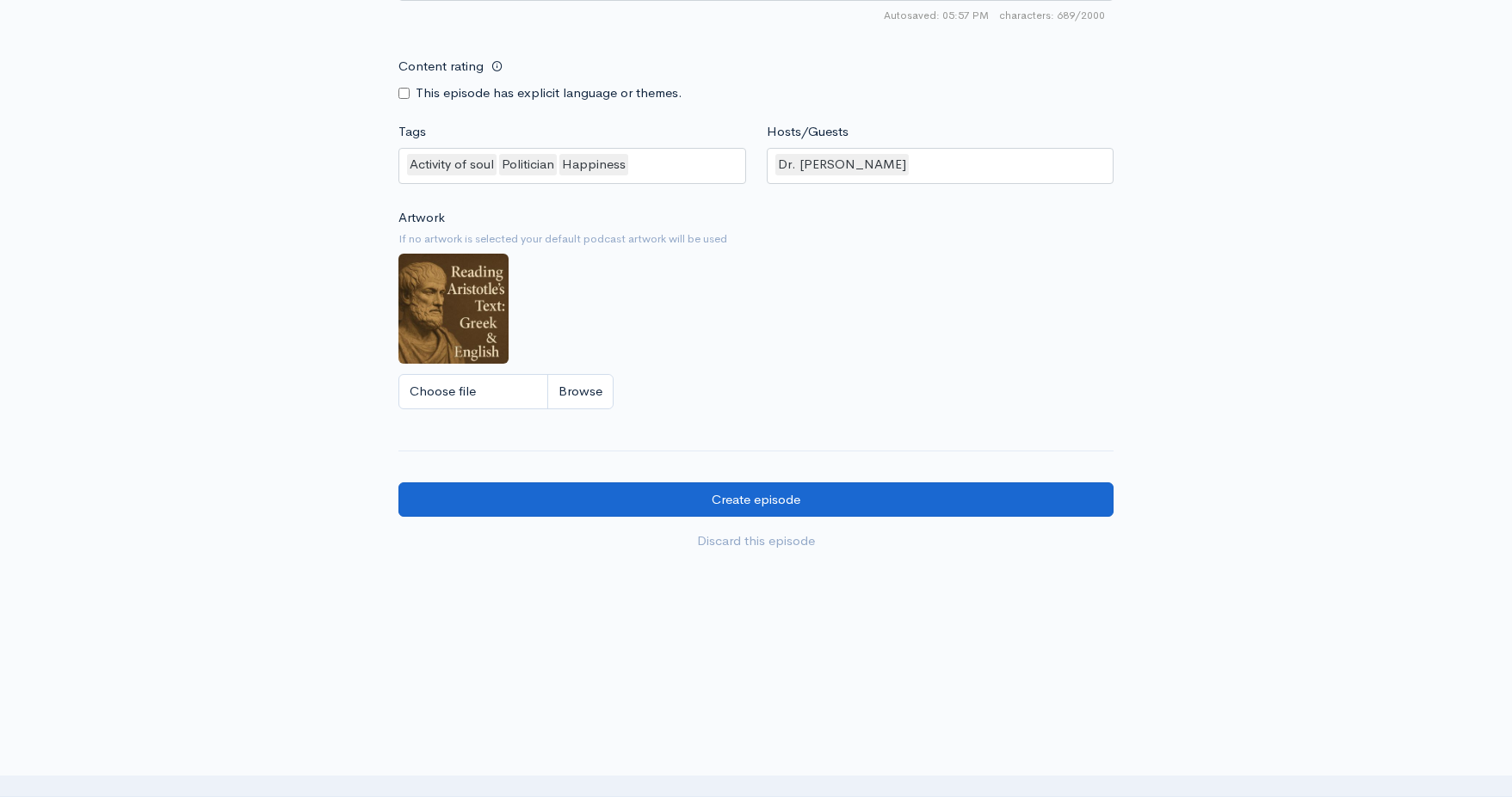
scroll to position [1374, 0]
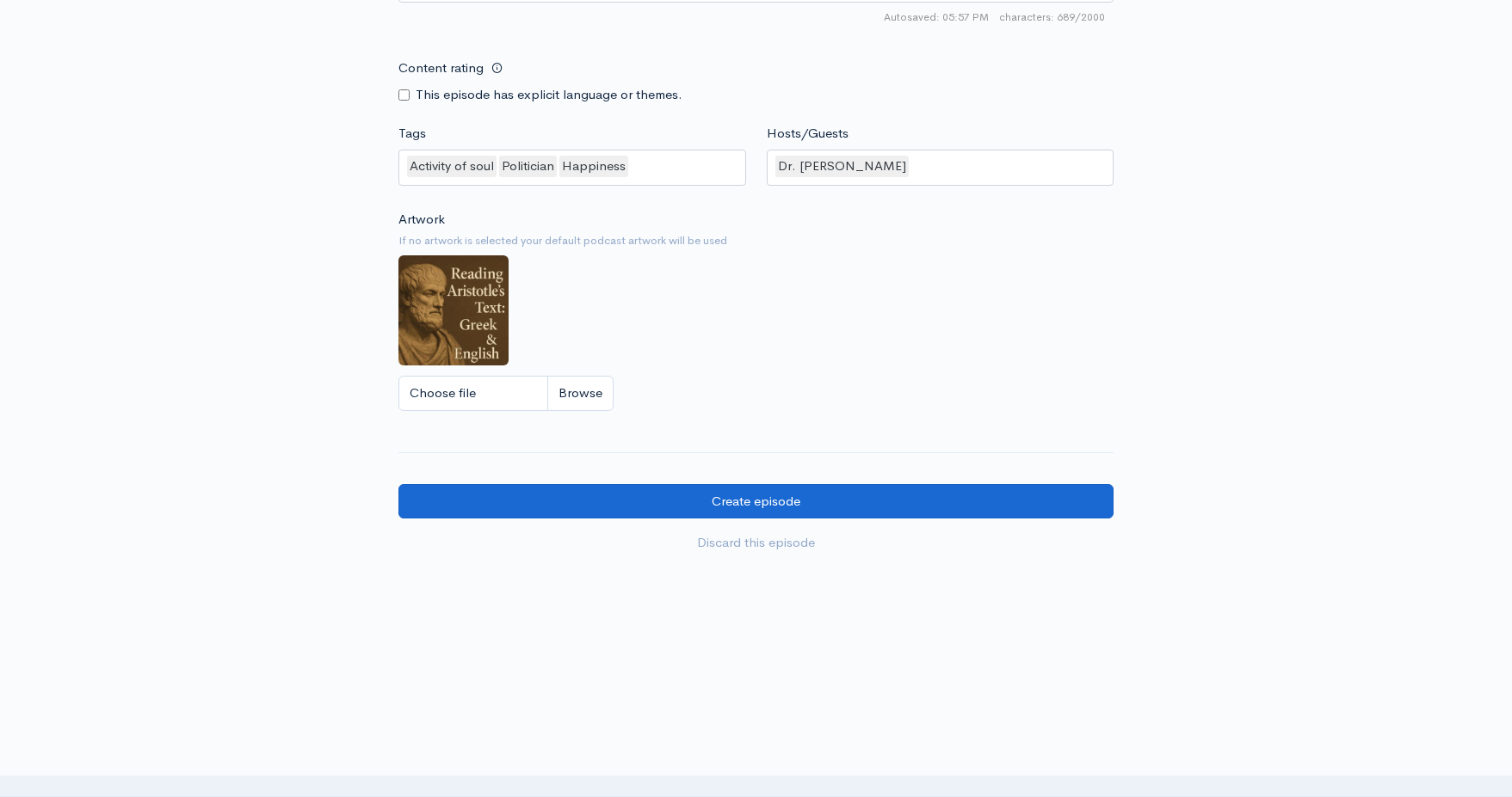
click at [714, 490] on input "Create episode" at bounding box center [756, 502] width 715 height 35
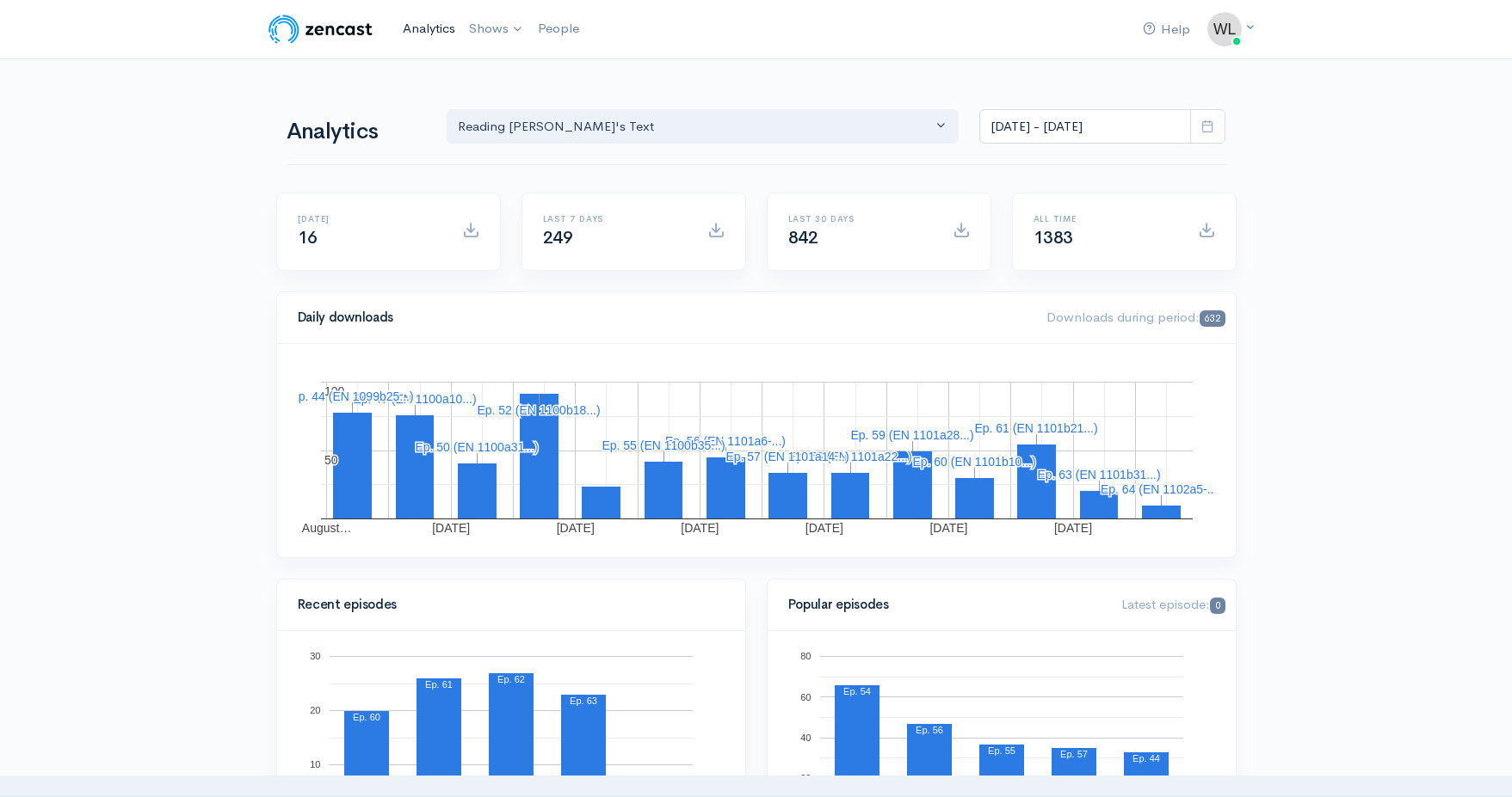
click at [416, 19] on link "Analytics" at bounding box center [428, 29] width 66 height 37
click at [417, 30] on link "Analytics" at bounding box center [428, 29] width 66 height 37
click at [426, 32] on link "Analytics" at bounding box center [428, 29] width 66 height 37
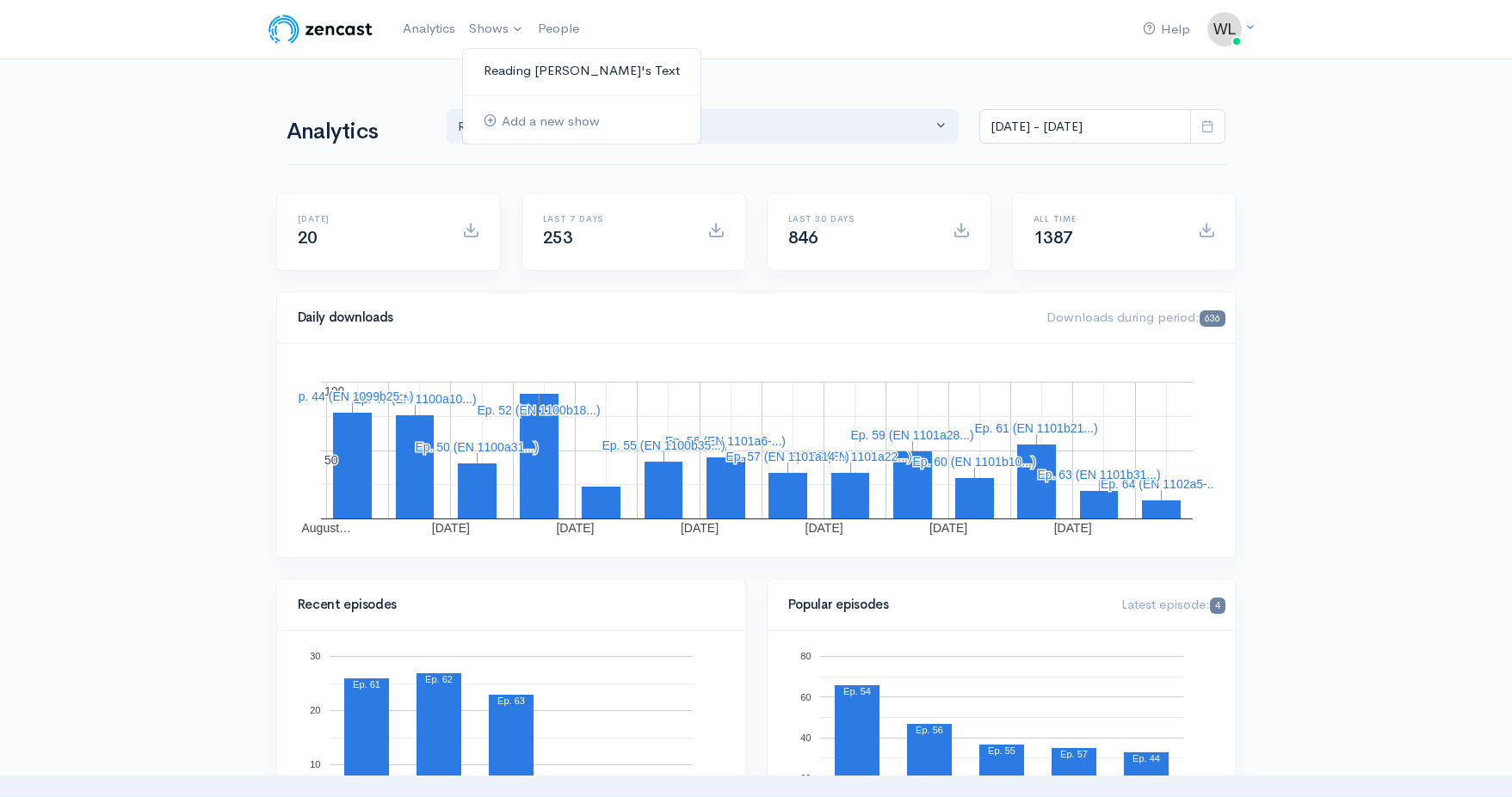
click at [502, 69] on link "Reading [PERSON_NAME]'s Text" at bounding box center [581, 71] width 238 height 30
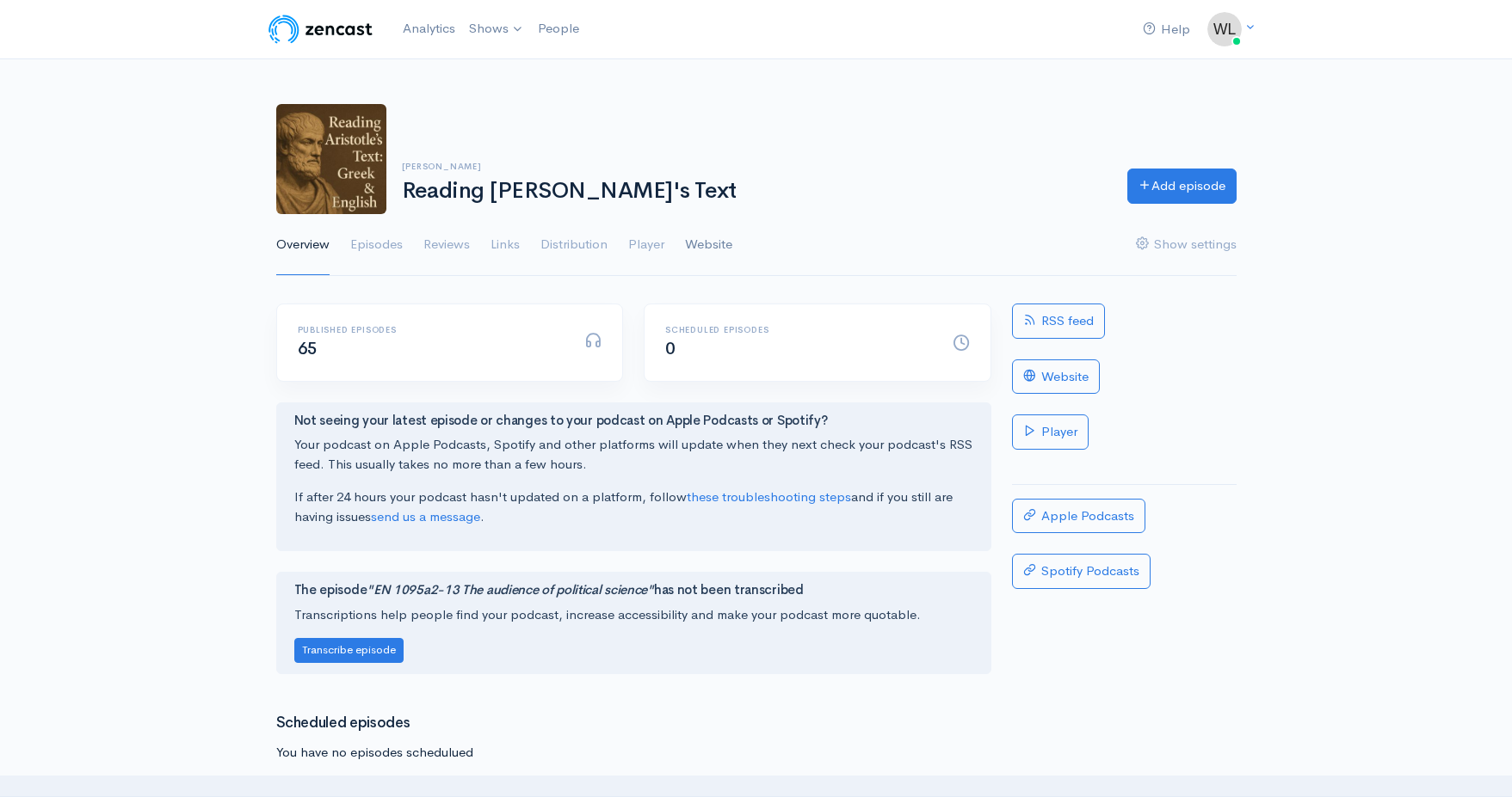
click at [714, 242] on link "Website" at bounding box center [709, 244] width 47 height 62
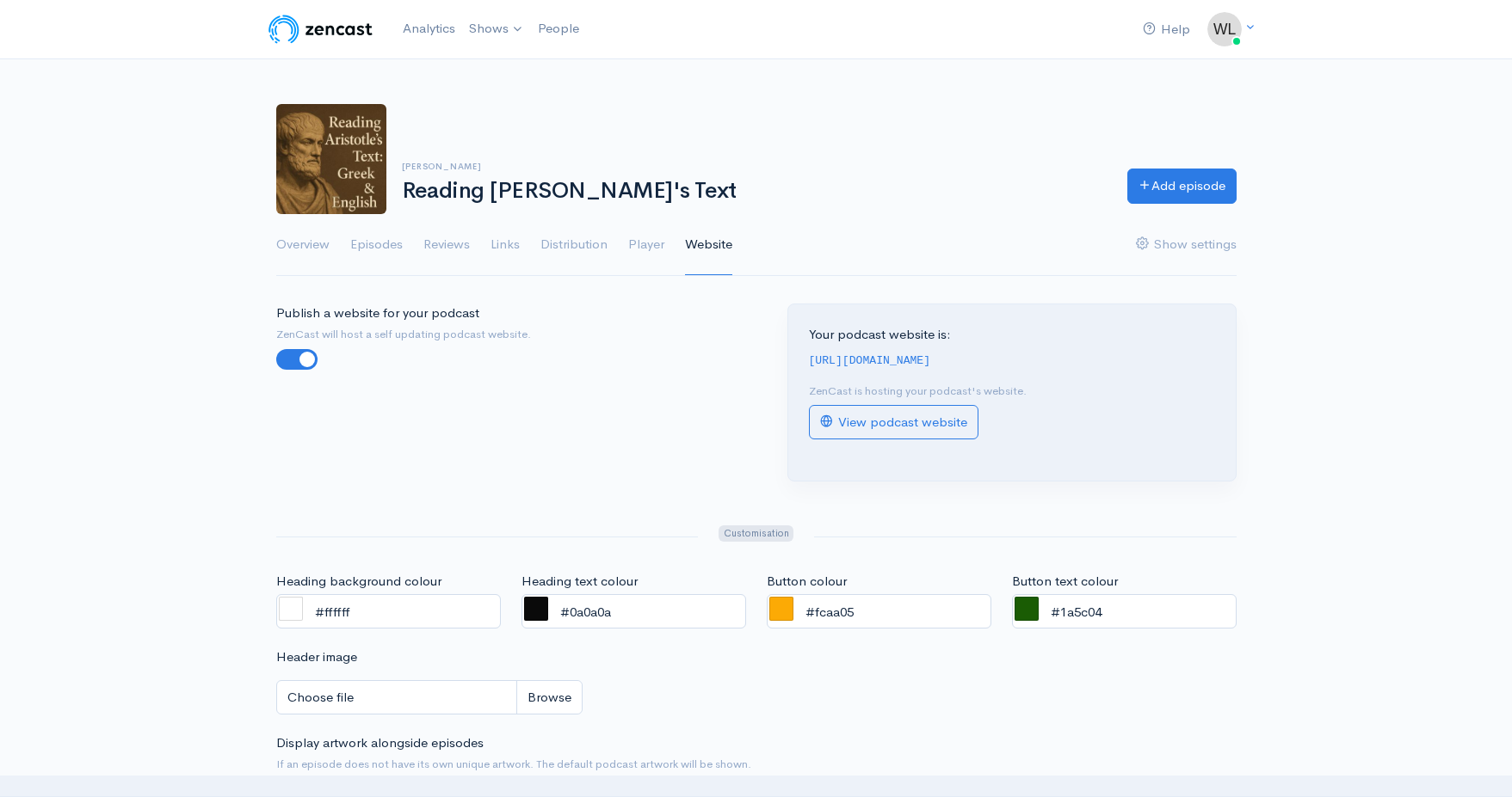
drag, startPoint x: 1173, startPoint y: 358, endPoint x: 808, endPoint y: 360, distance: 365.0
click at [809, 360] on div "[URL][DOMAIN_NAME]" at bounding box center [1012, 360] width 406 height 20
copy code "[URL][DOMAIN_NAME]"
click at [915, 423] on link "View podcast website" at bounding box center [893, 423] width 170 height 35
click at [424, 25] on link "Analytics" at bounding box center [428, 29] width 66 height 37
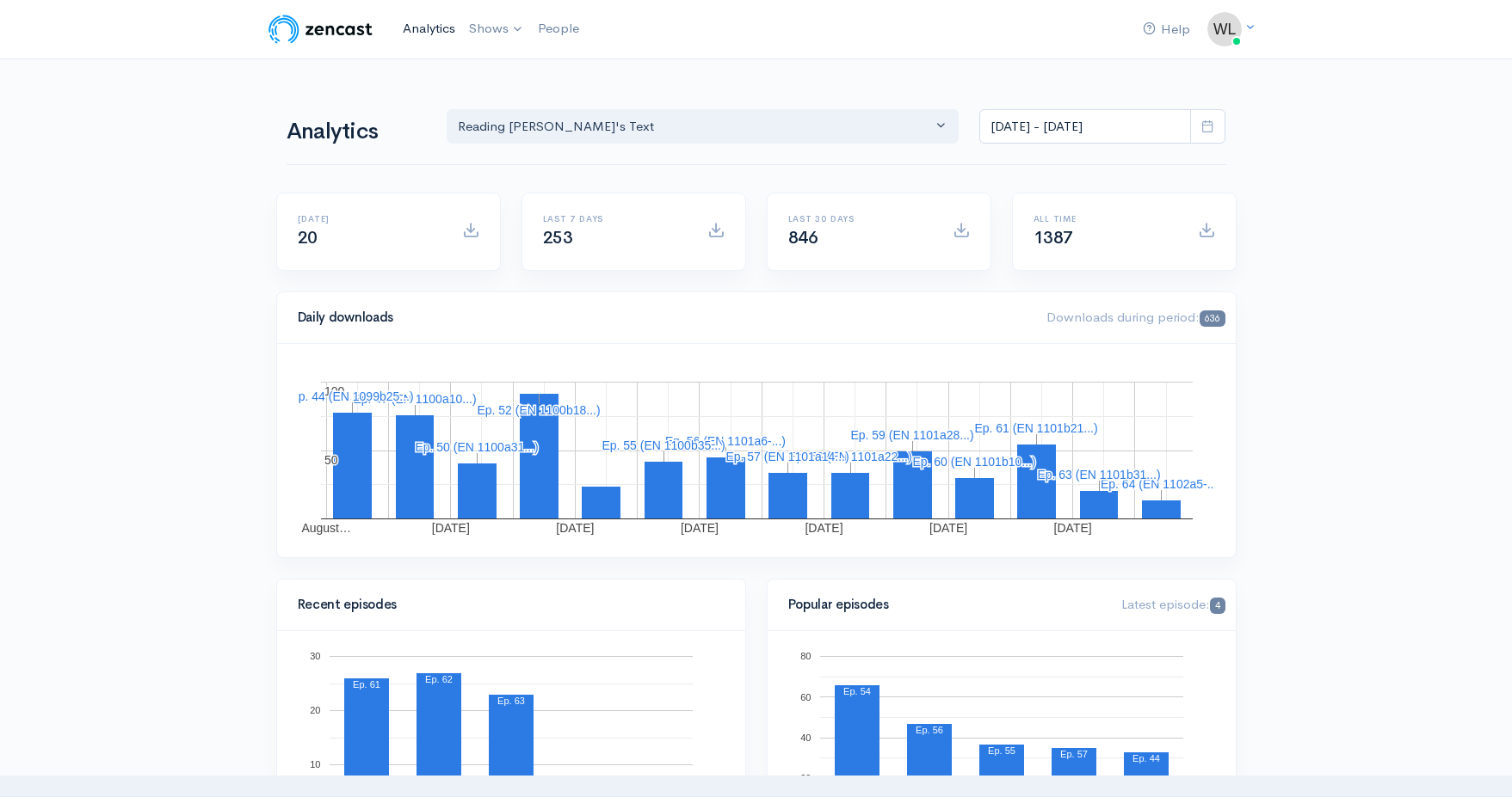
click at [415, 27] on link "Analytics" at bounding box center [428, 29] width 66 height 37
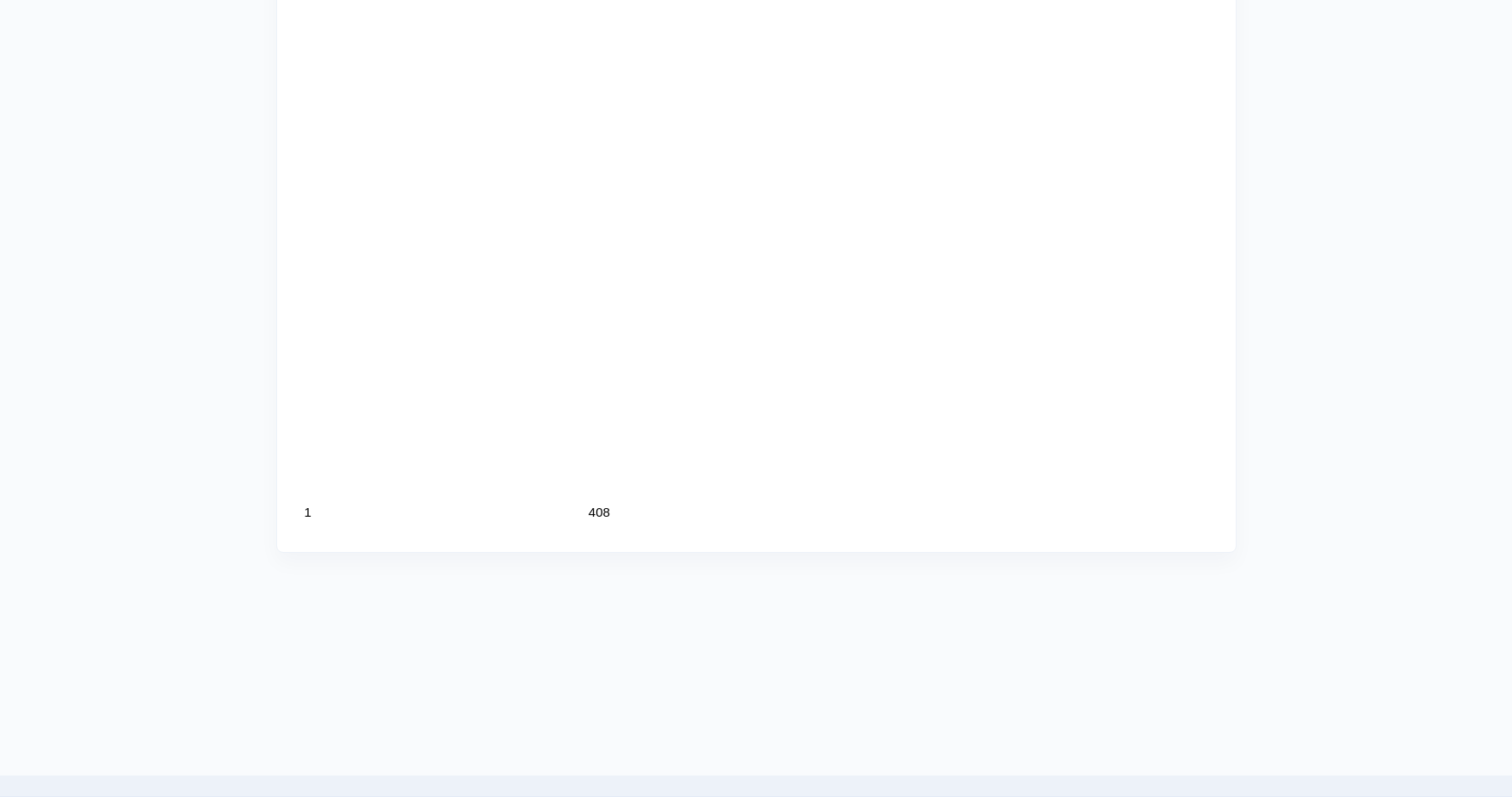
scroll to position [1815, 0]
